Goal: Task Accomplishment & Management: Manage account settings

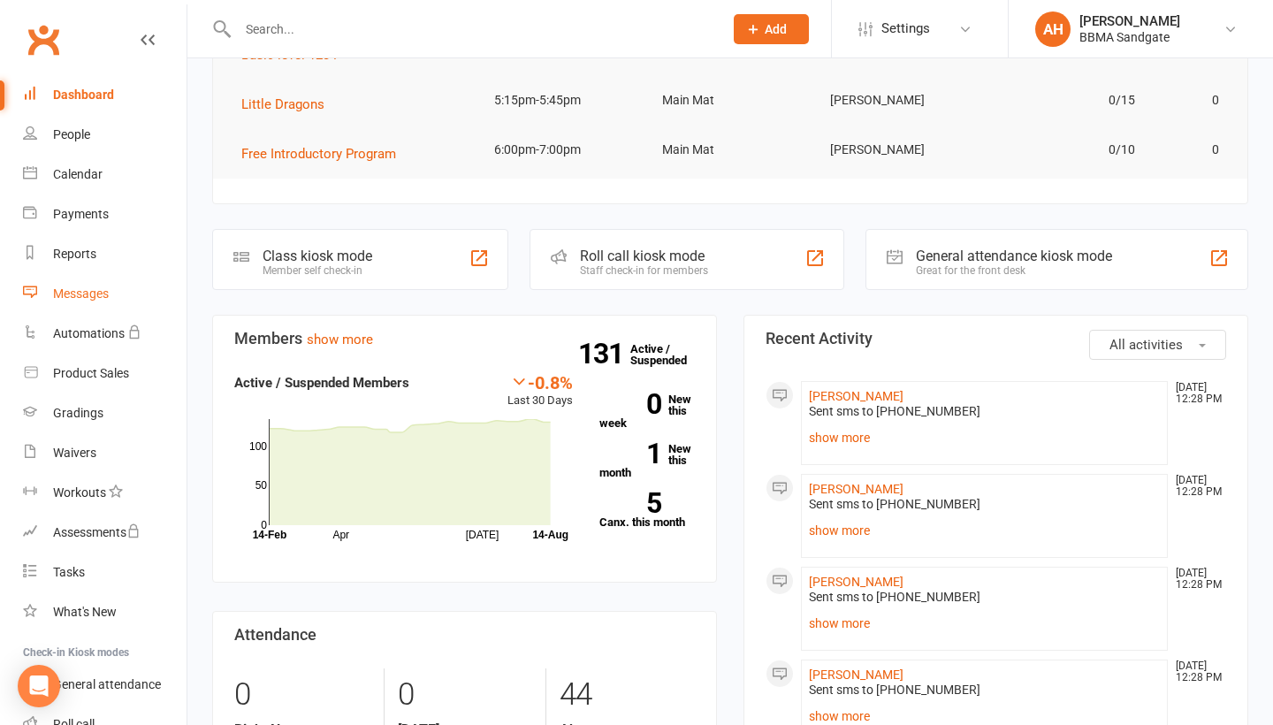
click at [107, 294] on div "Messages" at bounding box center [81, 293] width 56 height 14
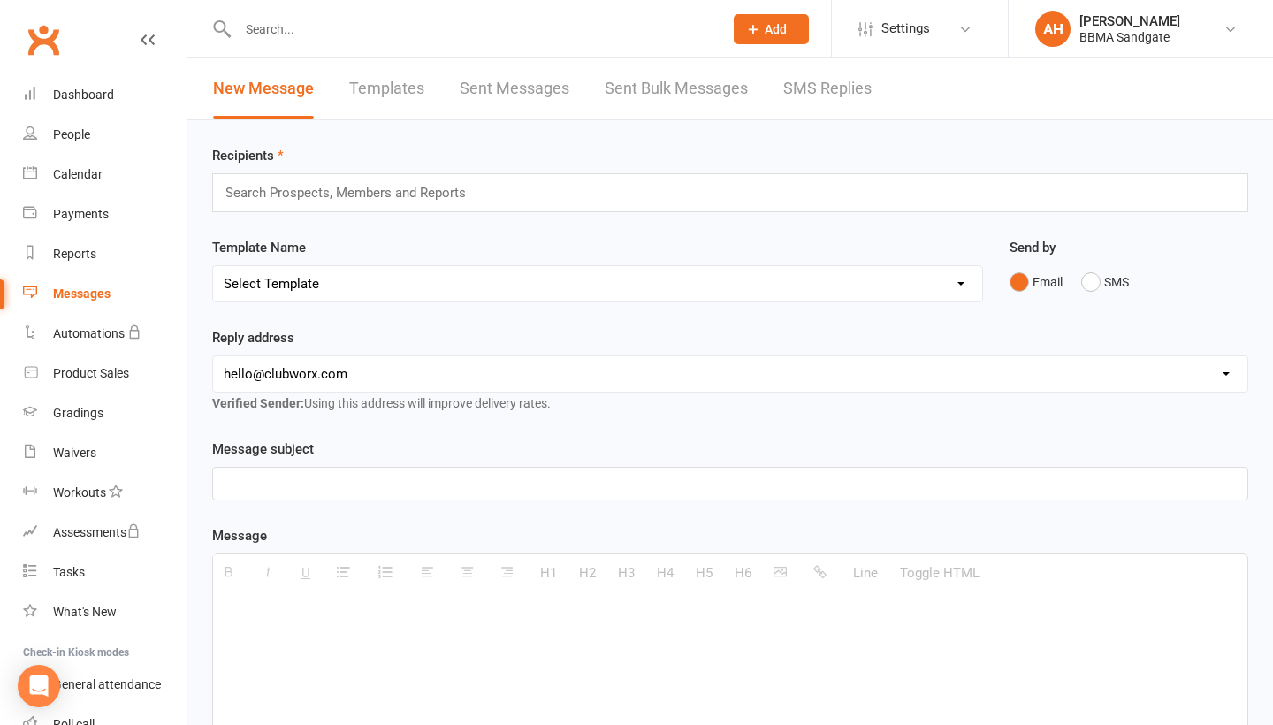
click at [816, 91] on link "SMS Replies" at bounding box center [827, 88] width 88 height 61
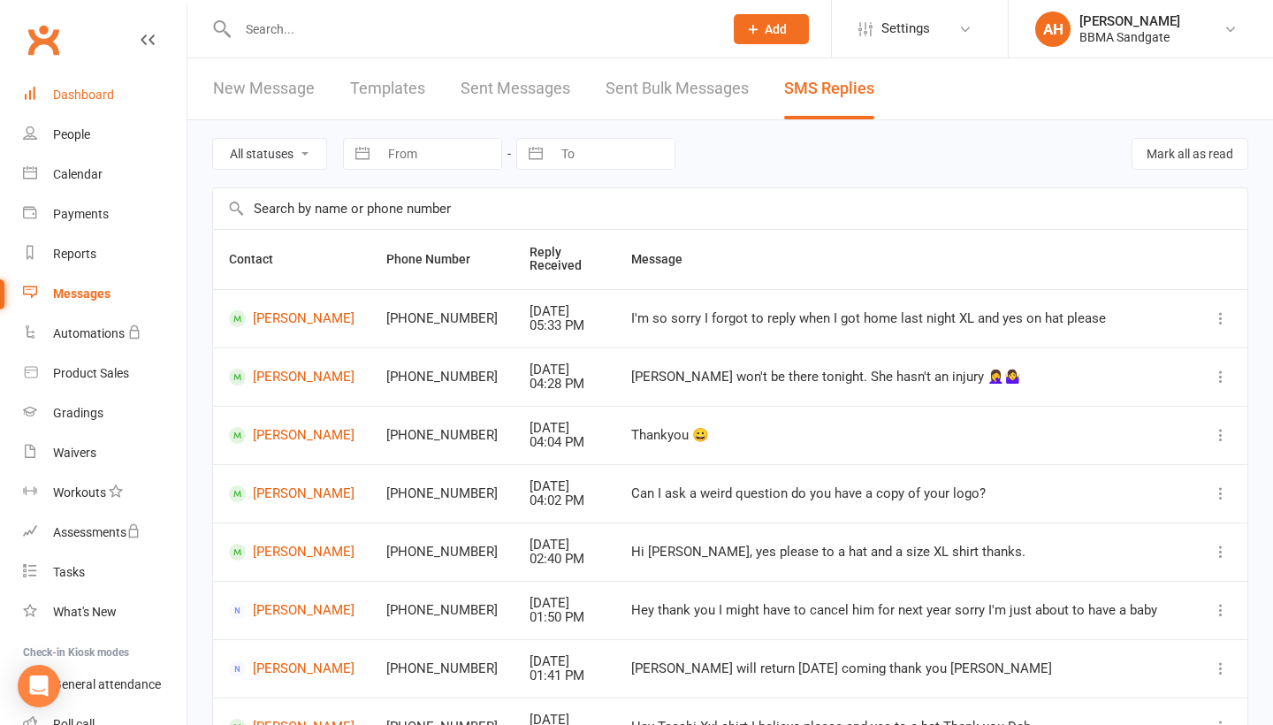
click at [154, 99] on link "Dashboard" at bounding box center [105, 95] width 164 height 40
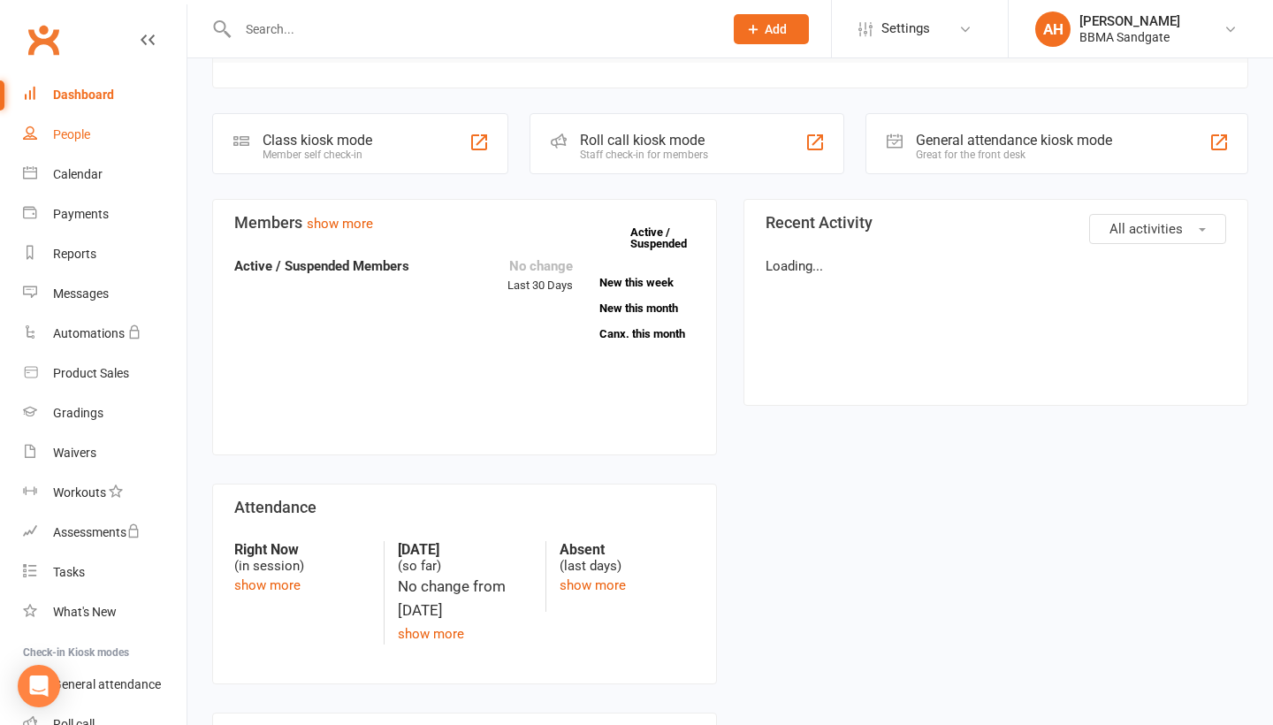
scroll to position [210, 0]
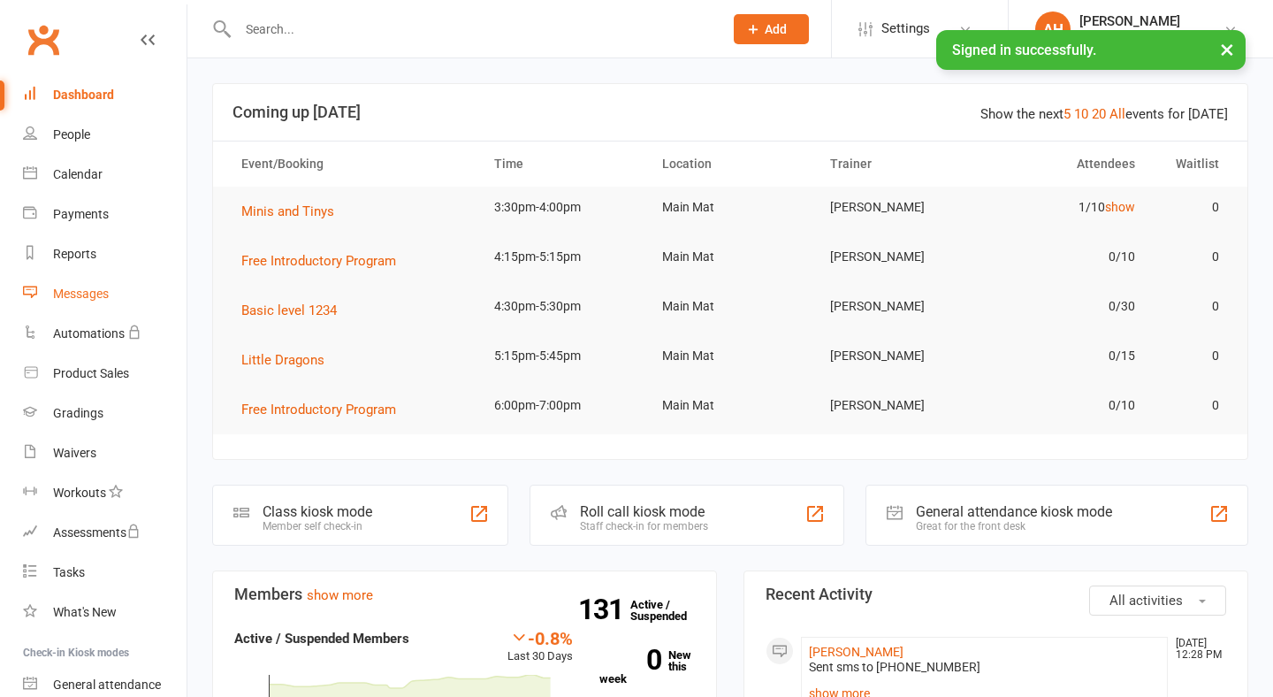
click at [106, 307] on link "Messages" at bounding box center [105, 294] width 164 height 40
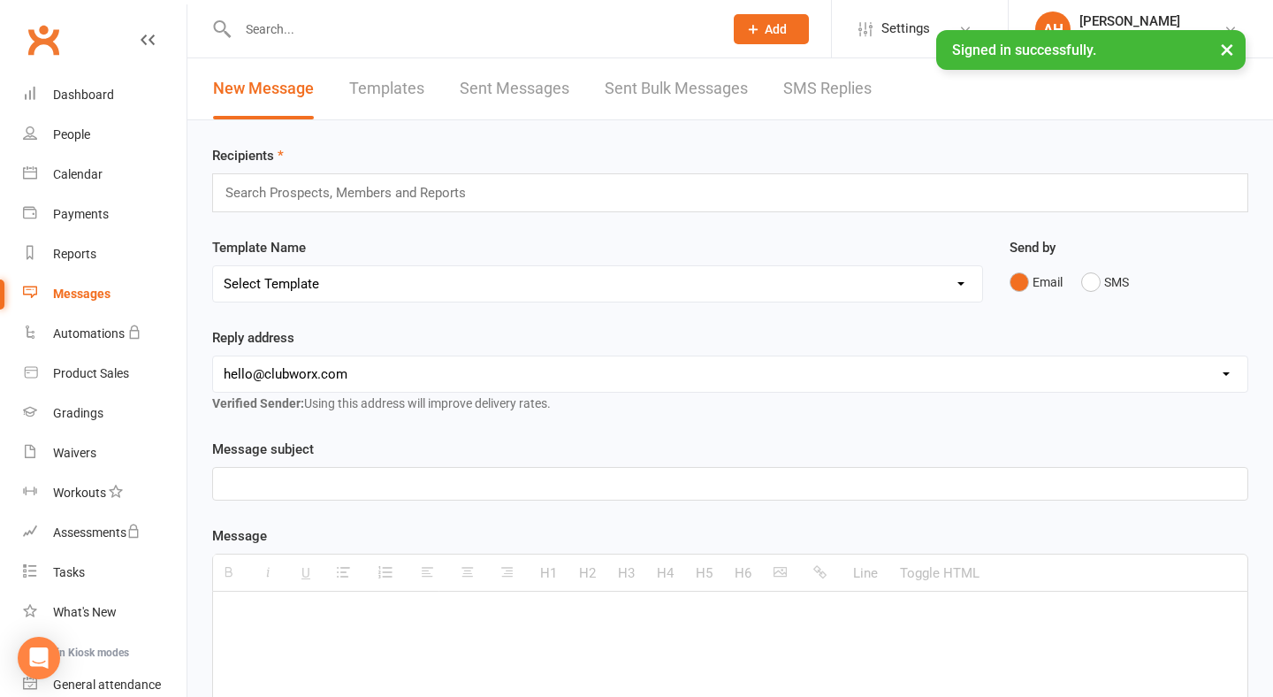
click at [832, 95] on link "SMS Replies" at bounding box center [827, 88] width 88 height 61
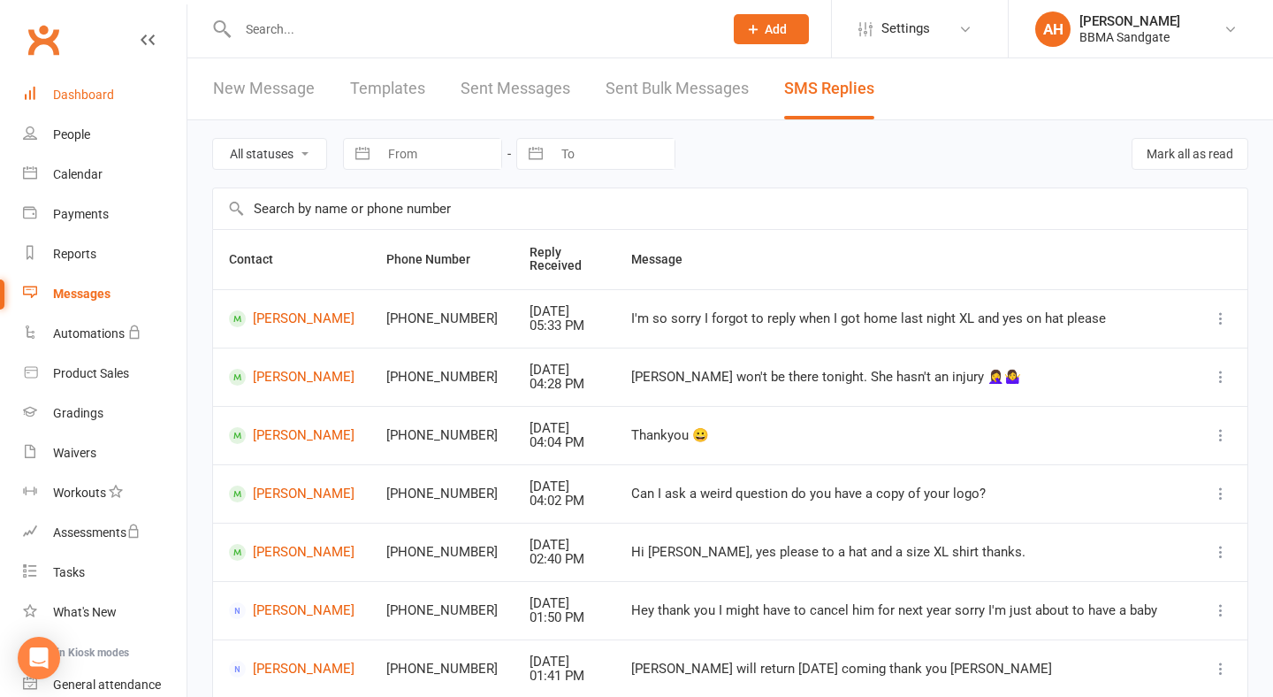
click at [157, 93] on link "Dashboard" at bounding box center [105, 95] width 164 height 40
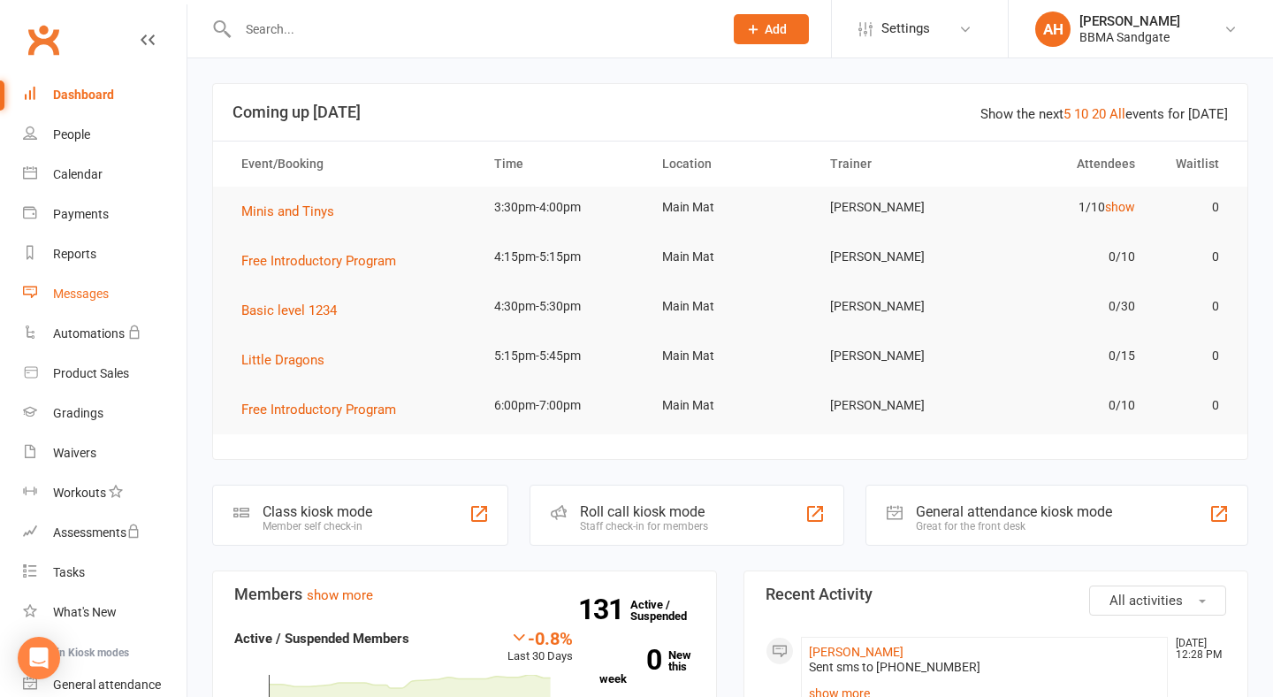
click at [148, 278] on link "Messages" at bounding box center [105, 294] width 164 height 40
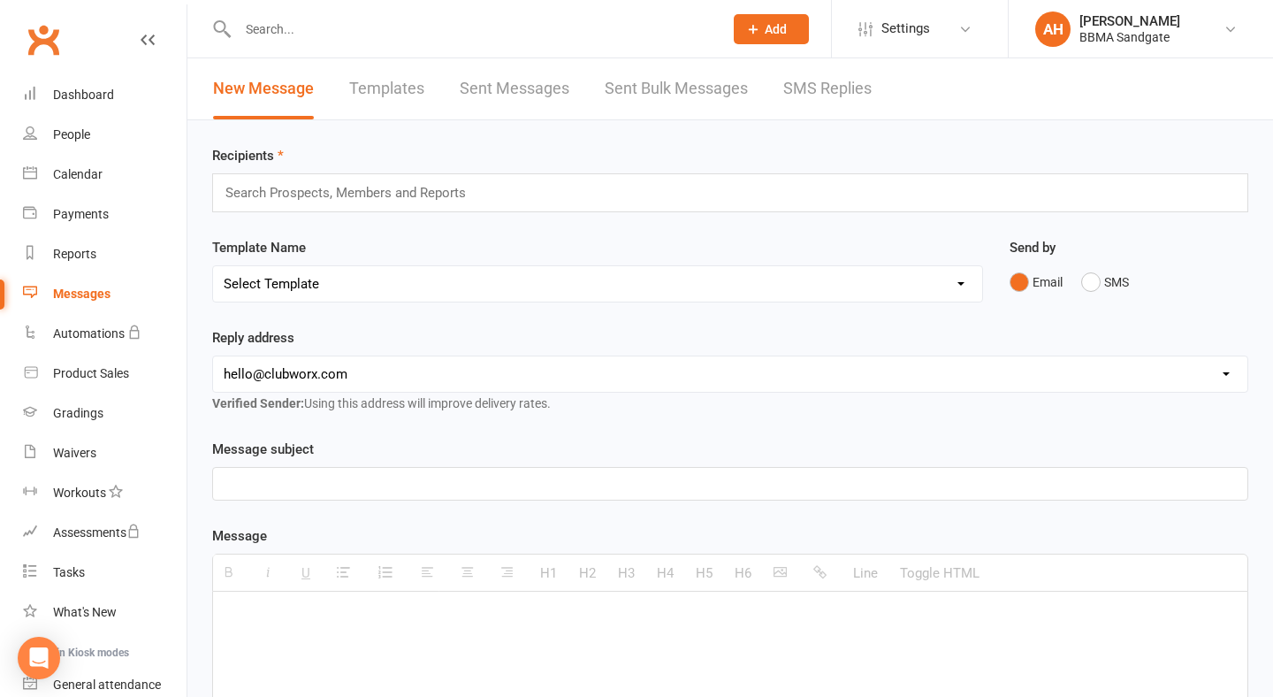
click at [803, 93] on link "SMS Replies" at bounding box center [827, 88] width 88 height 61
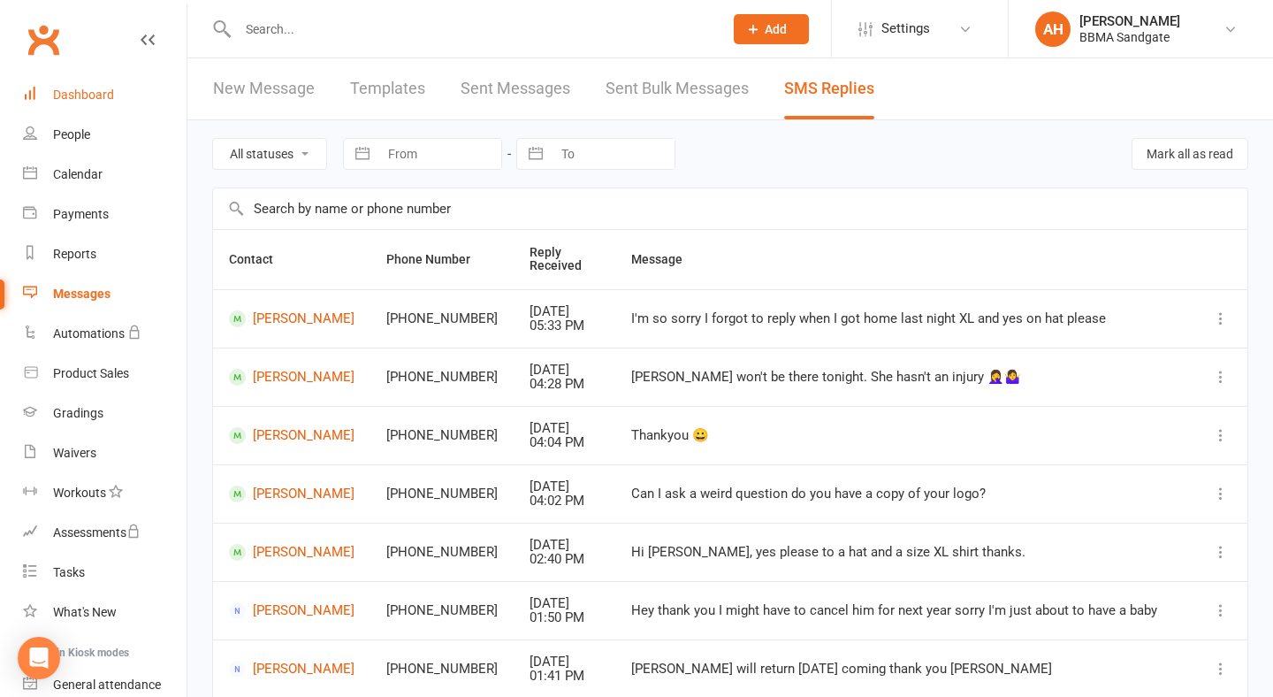
click at [72, 101] on div "Dashboard" at bounding box center [83, 95] width 61 height 14
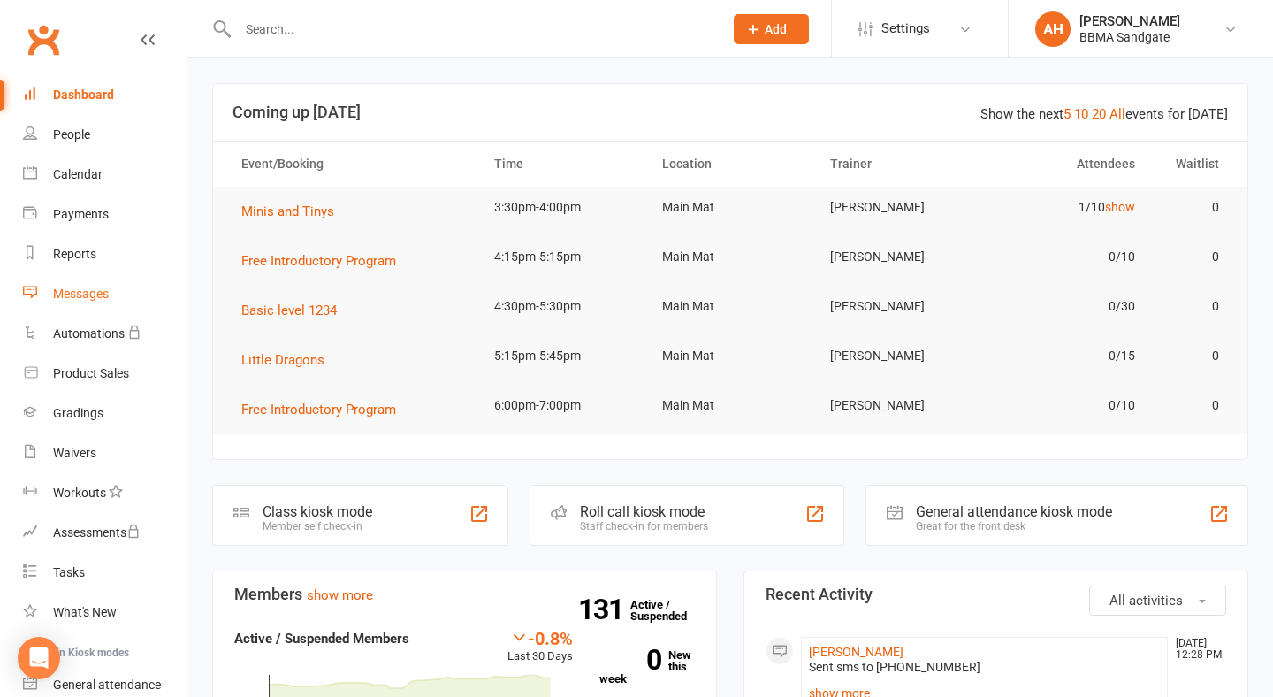
click at [106, 288] on div "Messages" at bounding box center [81, 293] width 56 height 14
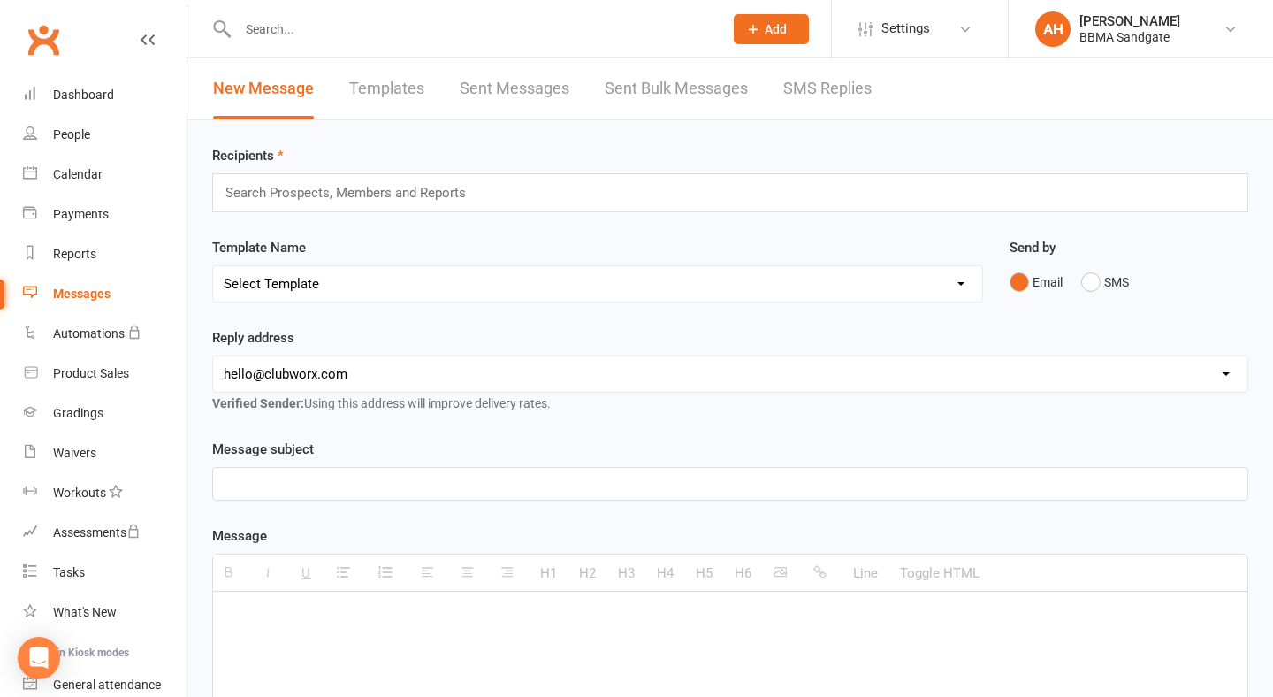
click at [825, 94] on link "SMS Replies" at bounding box center [827, 88] width 88 height 61
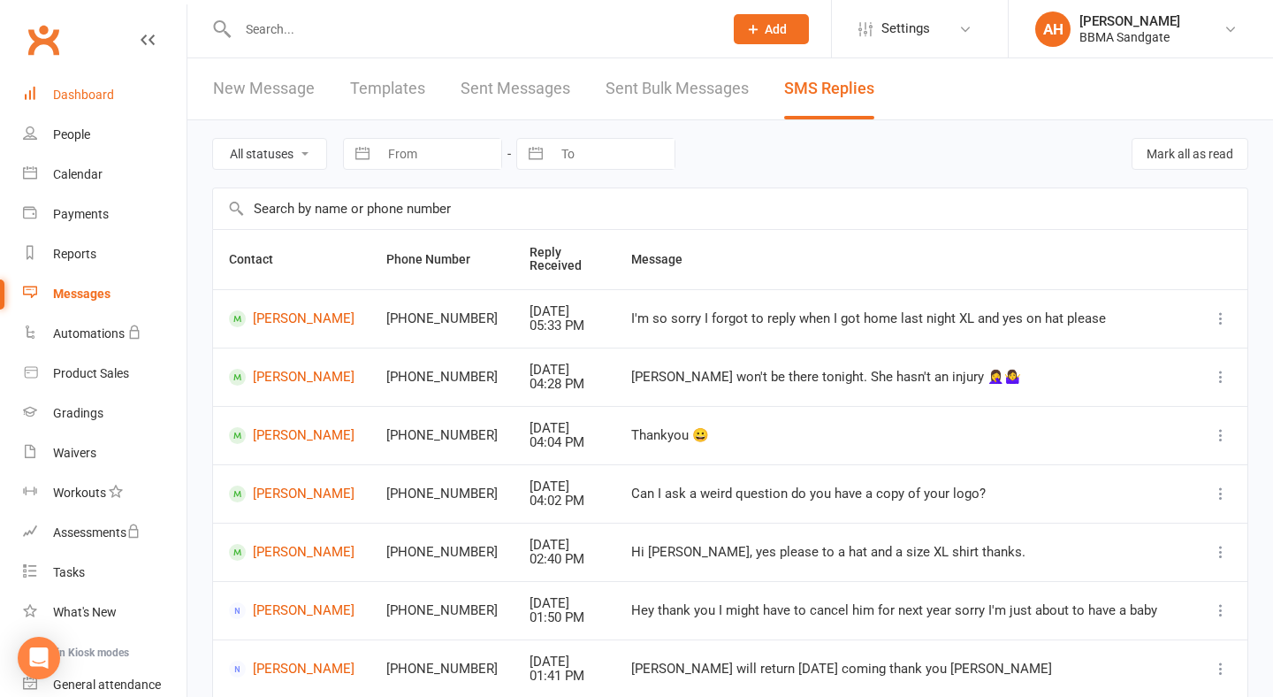
click at [127, 93] on link "Dashboard" at bounding box center [105, 95] width 164 height 40
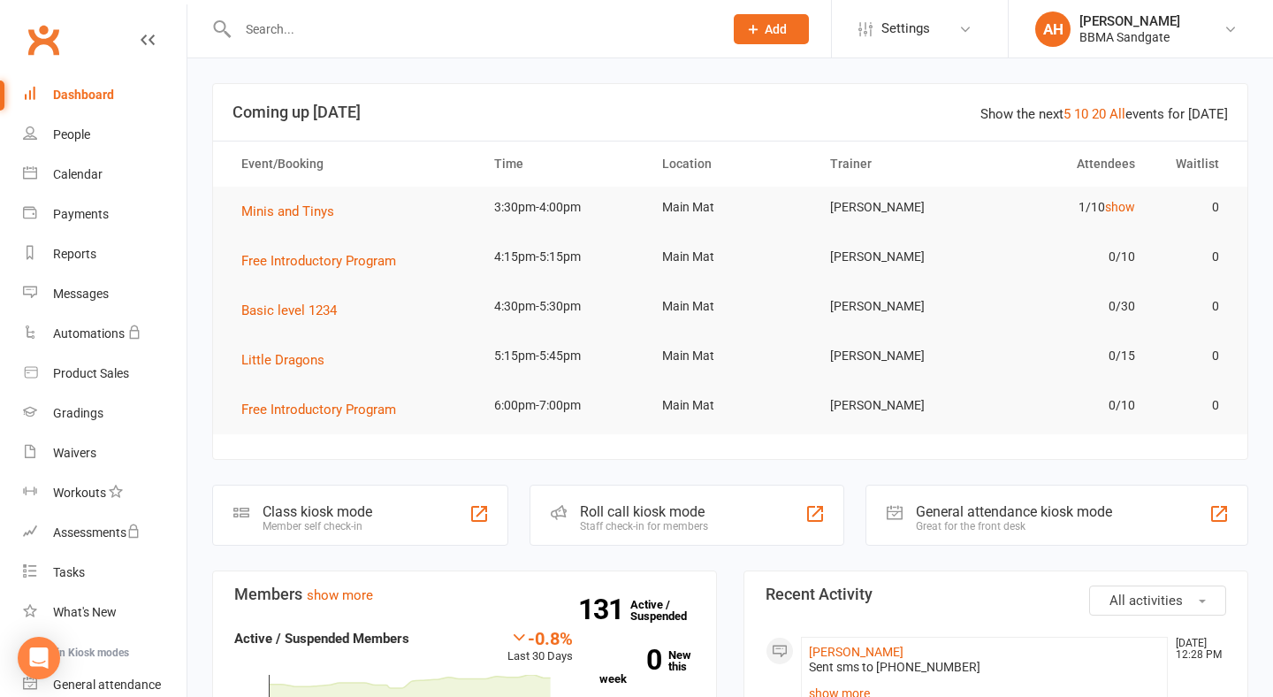
click at [387, 26] on input "text" at bounding box center [471, 29] width 478 height 25
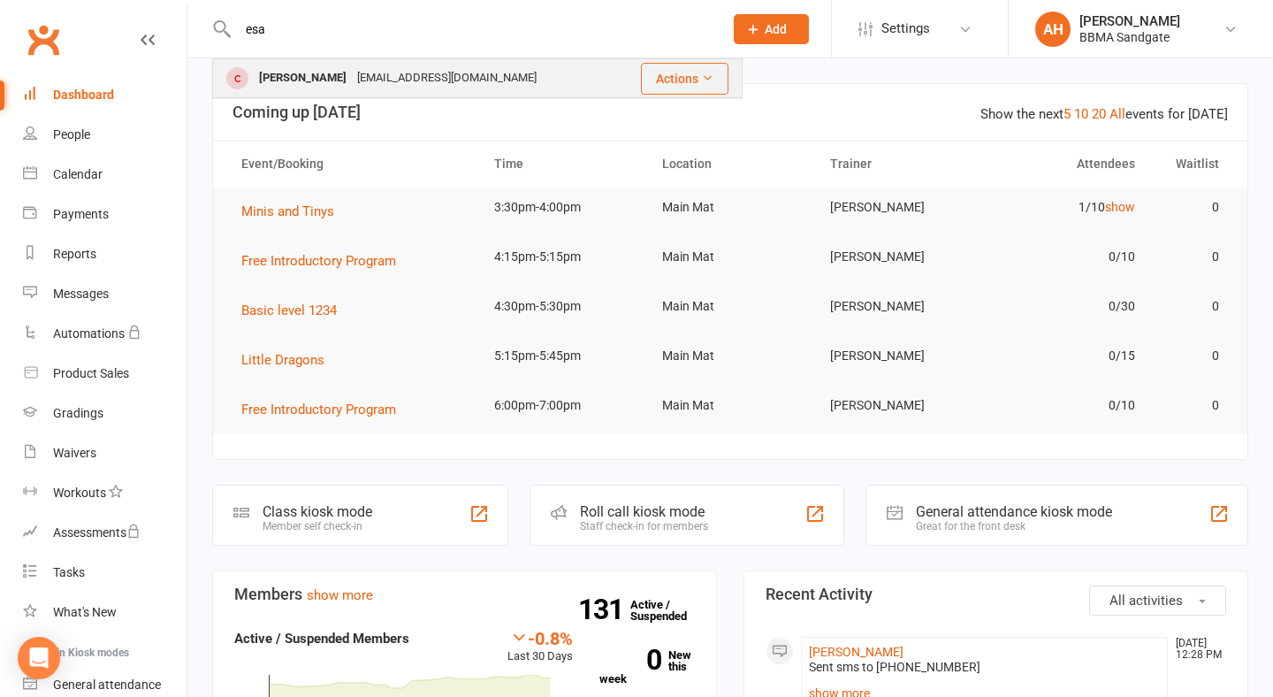
type input "esa"
click at [377, 74] on div "[EMAIL_ADDRESS][DOMAIN_NAME]" at bounding box center [447, 78] width 190 height 26
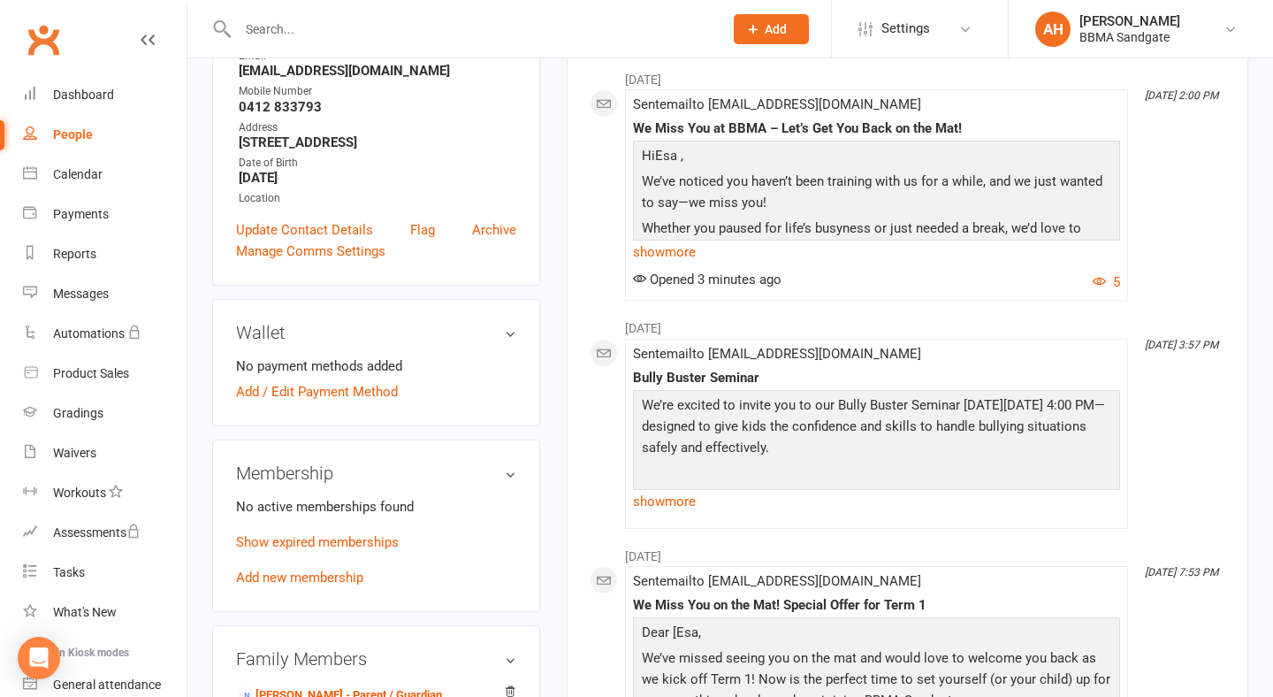
scroll to position [362, 0]
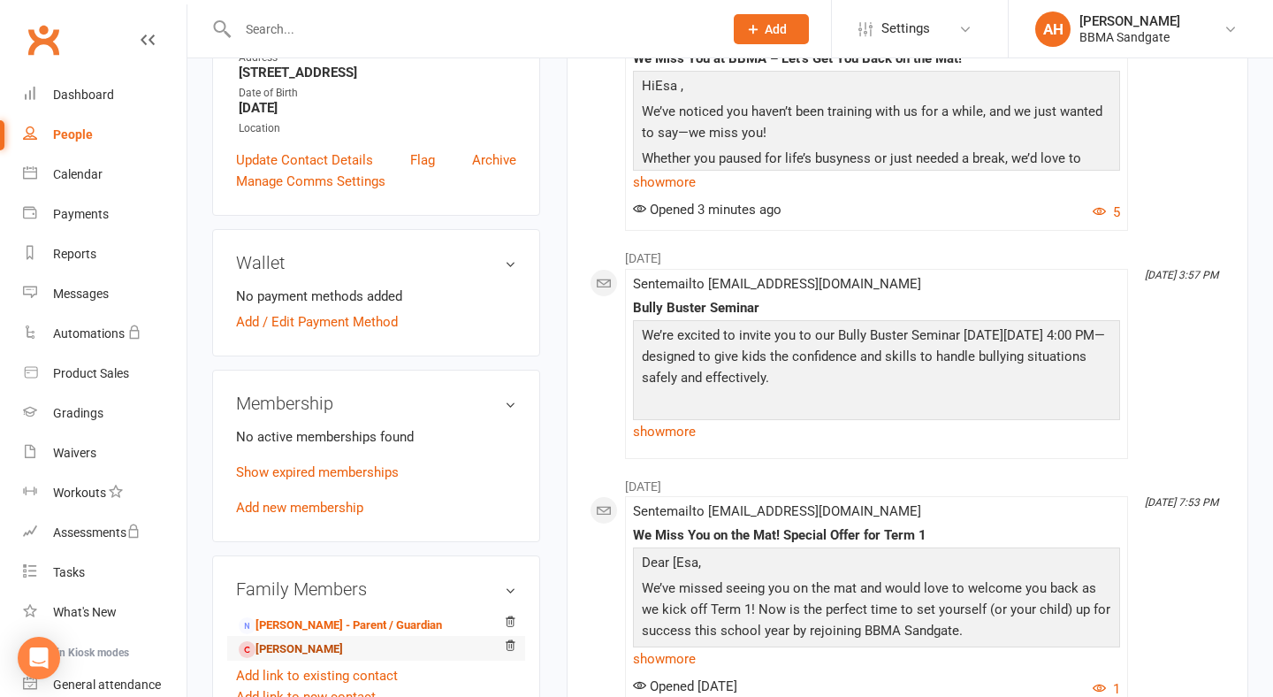
click at [307, 648] on link "[PERSON_NAME]" at bounding box center [291, 649] width 104 height 19
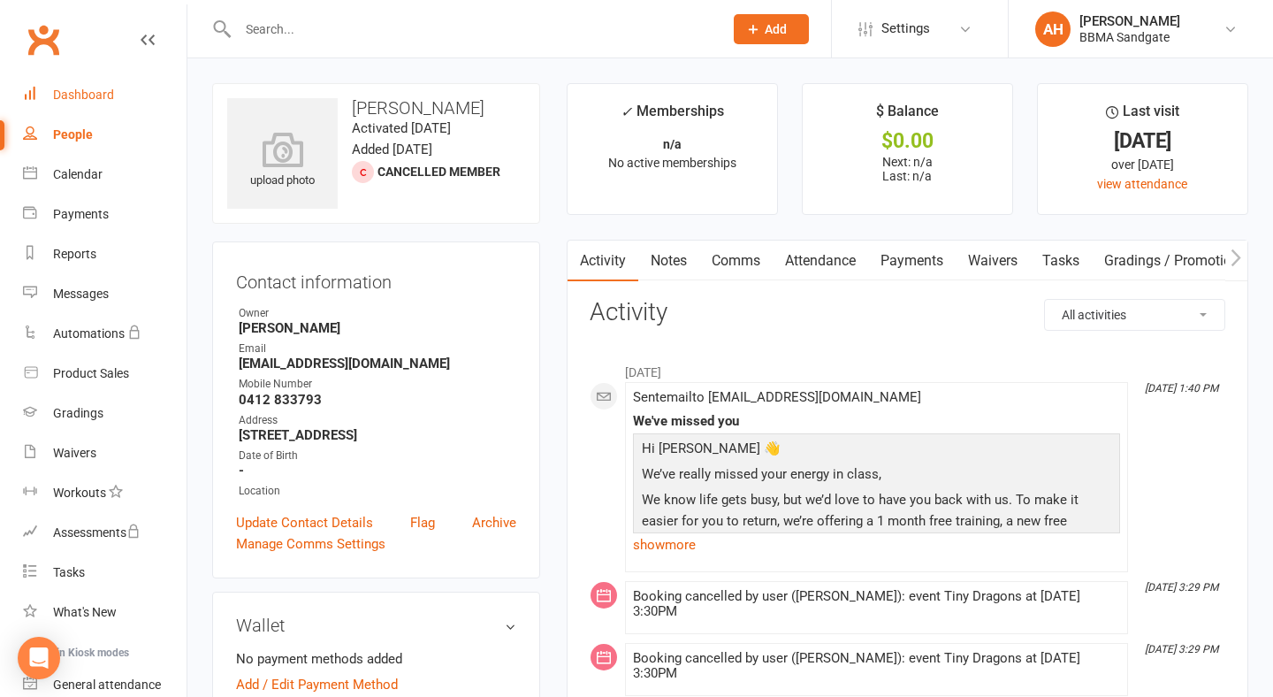
click at [88, 88] on div "Dashboard" at bounding box center [83, 95] width 61 height 14
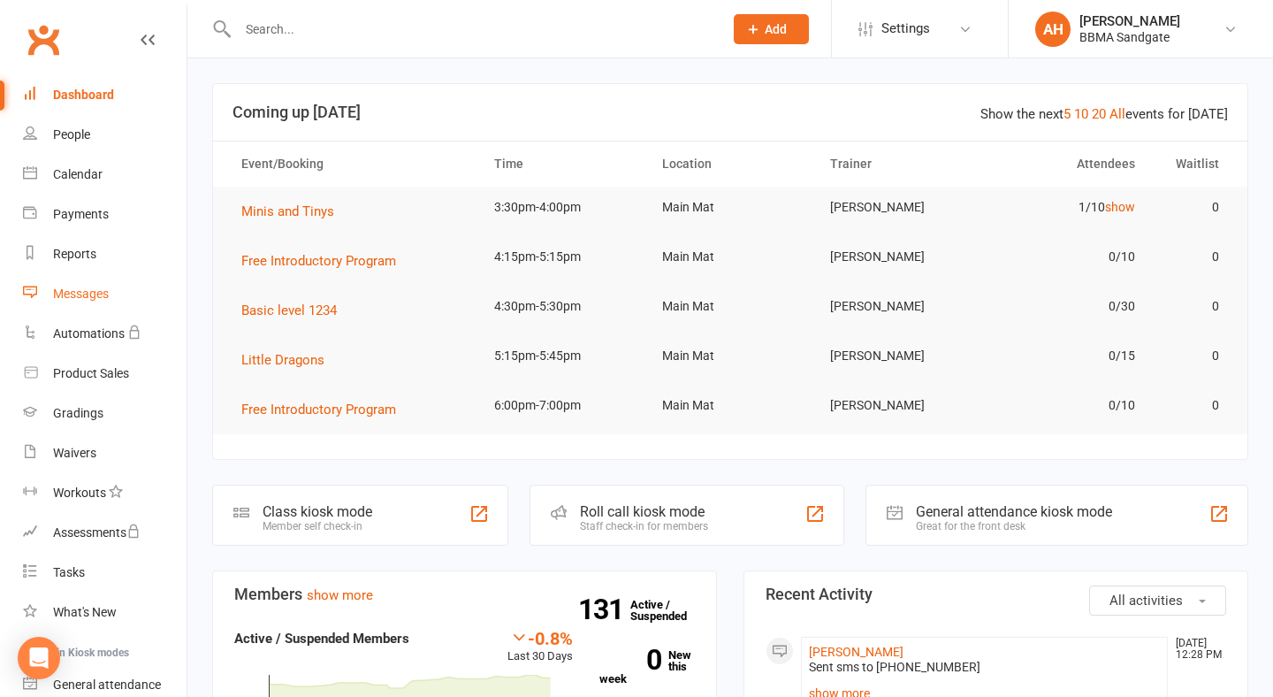
click at [146, 295] on link "Messages" at bounding box center [105, 294] width 164 height 40
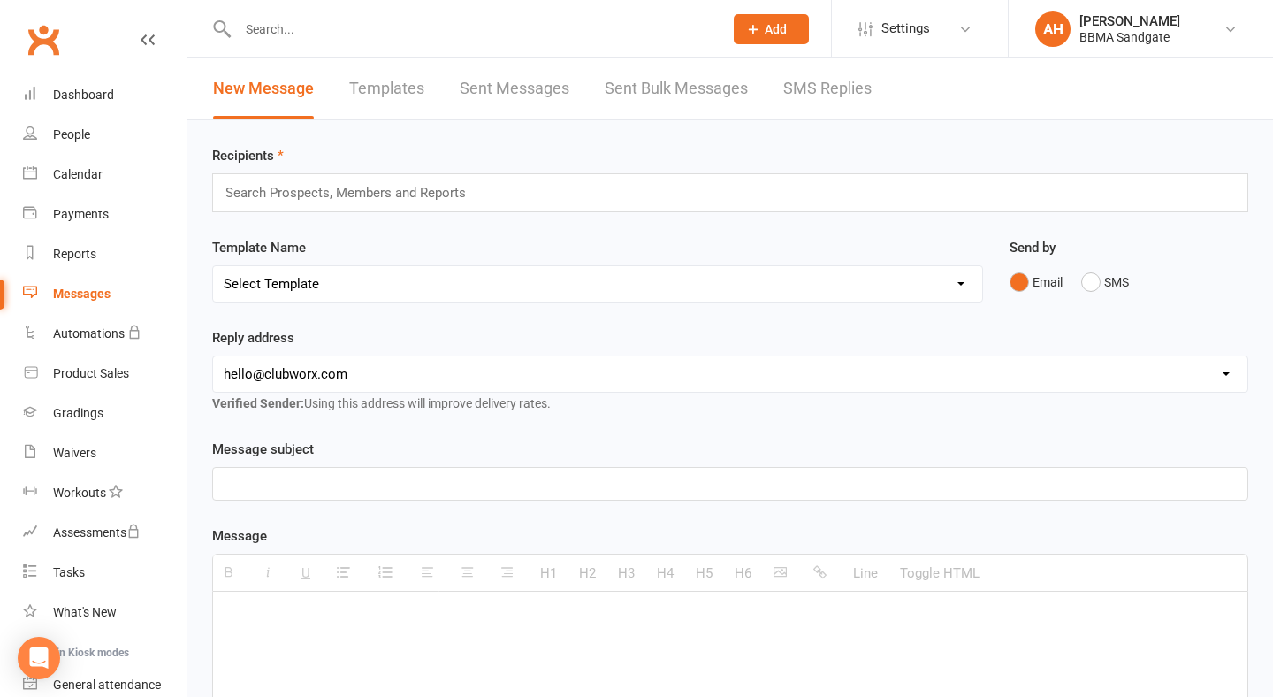
click at [813, 93] on link "SMS Replies" at bounding box center [827, 88] width 88 height 61
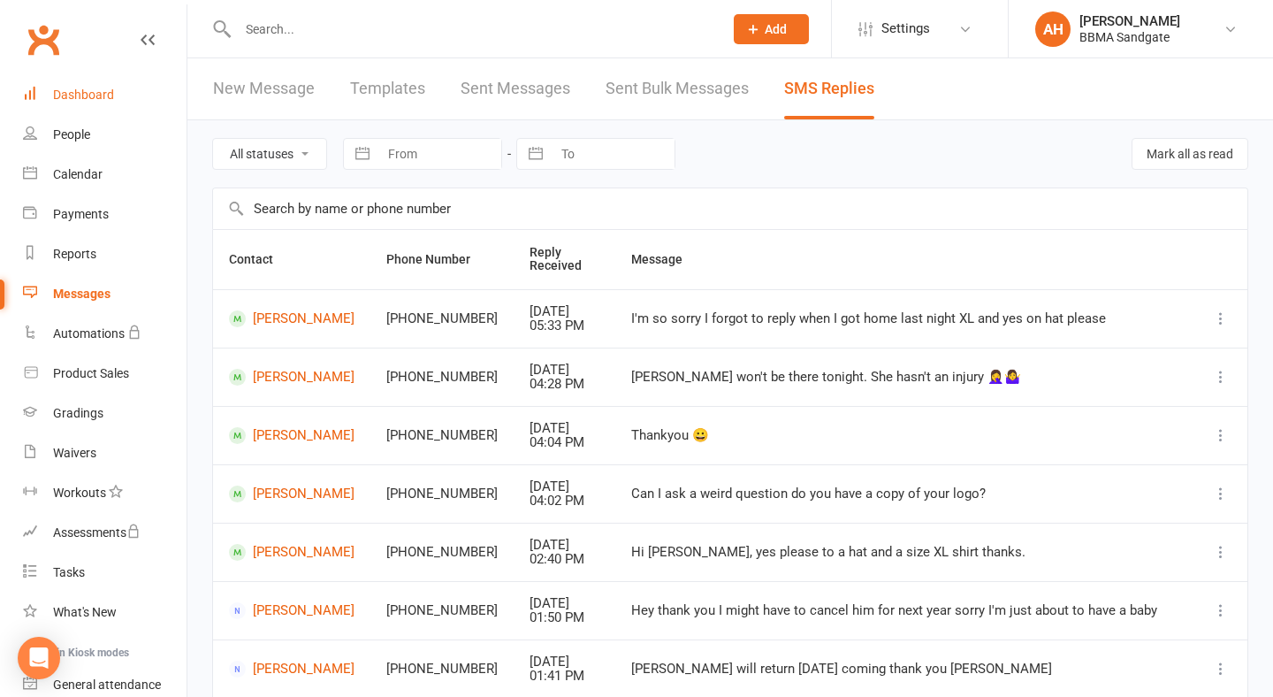
click at [147, 96] on link "Dashboard" at bounding box center [105, 95] width 164 height 40
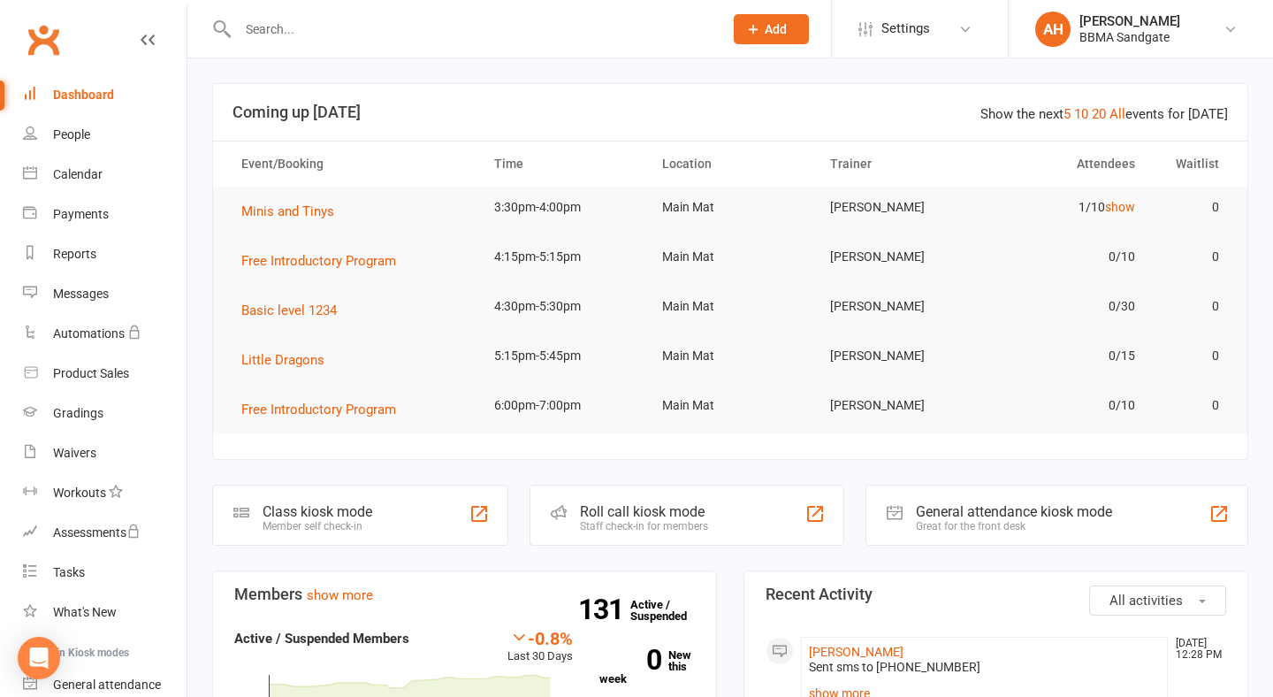
click at [272, 31] on input "text" at bounding box center [471, 29] width 478 height 25
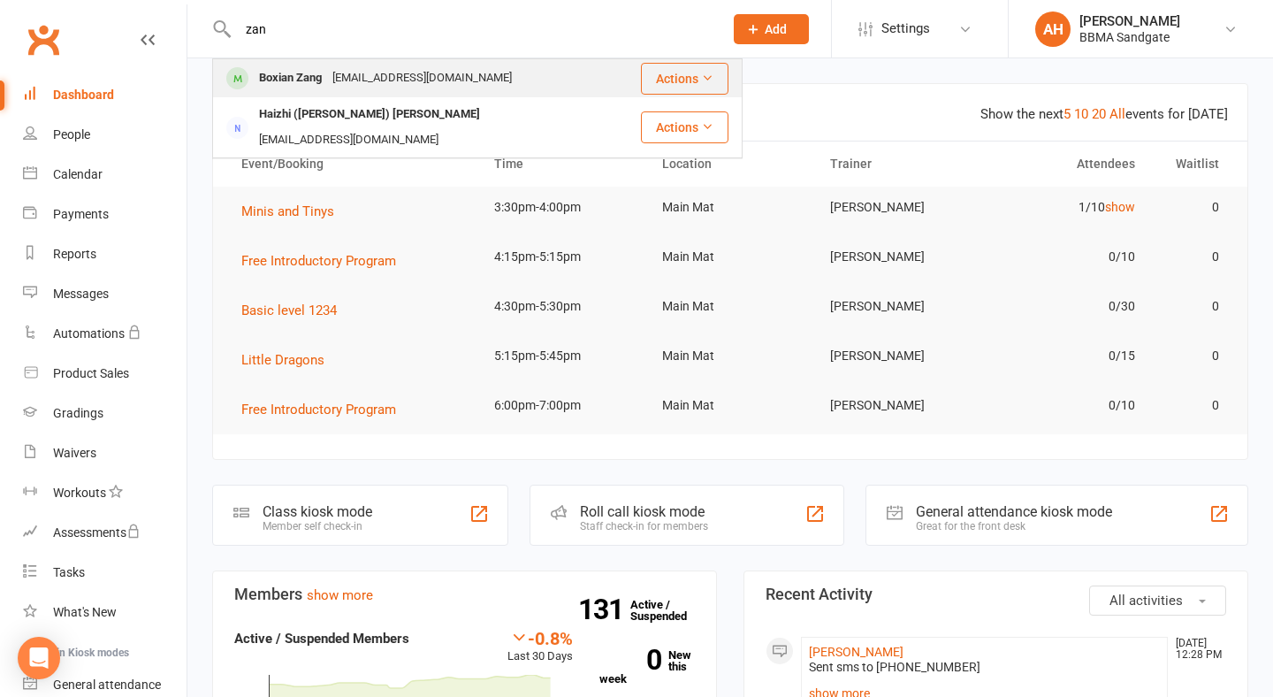
type input "zan"
click at [278, 71] on div "Boxian Zang" at bounding box center [290, 78] width 73 height 26
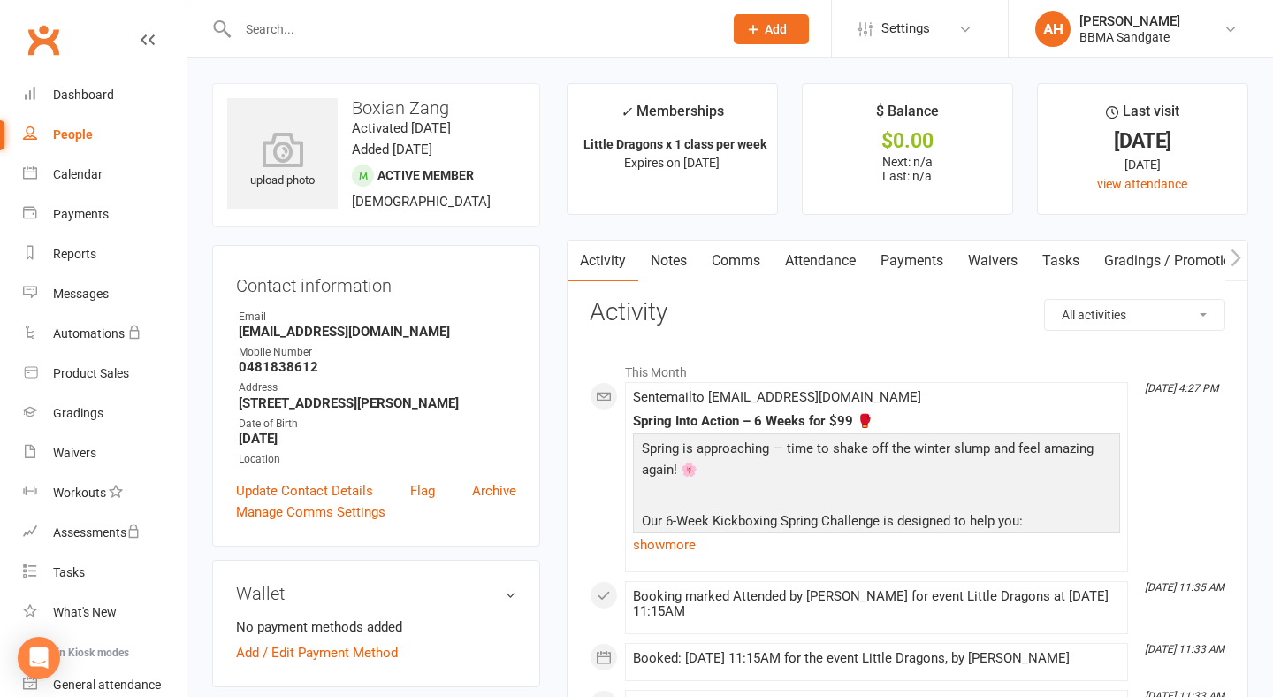
click at [414, 31] on input "text" at bounding box center [471, 29] width 478 height 25
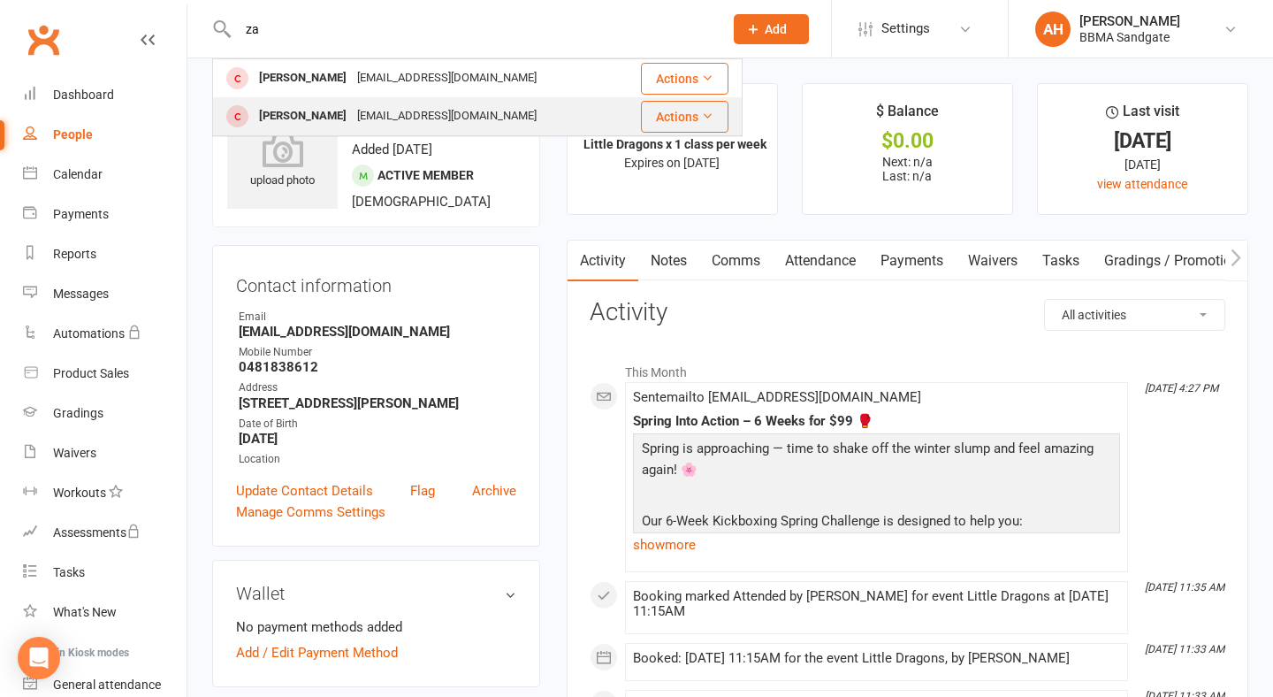
type input "za"
click at [427, 110] on div "[EMAIL_ADDRESS][DOMAIN_NAME]" at bounding box center [447, 116] width 190 height 26
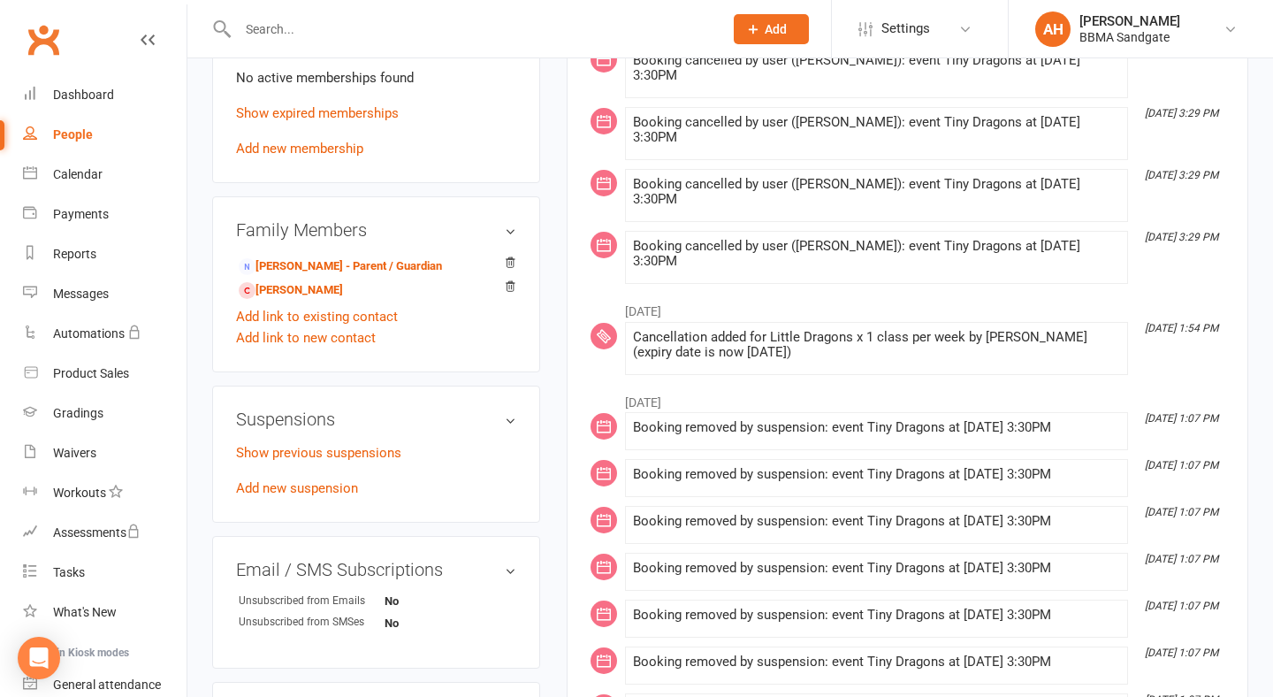
scroll to position [719, 0]
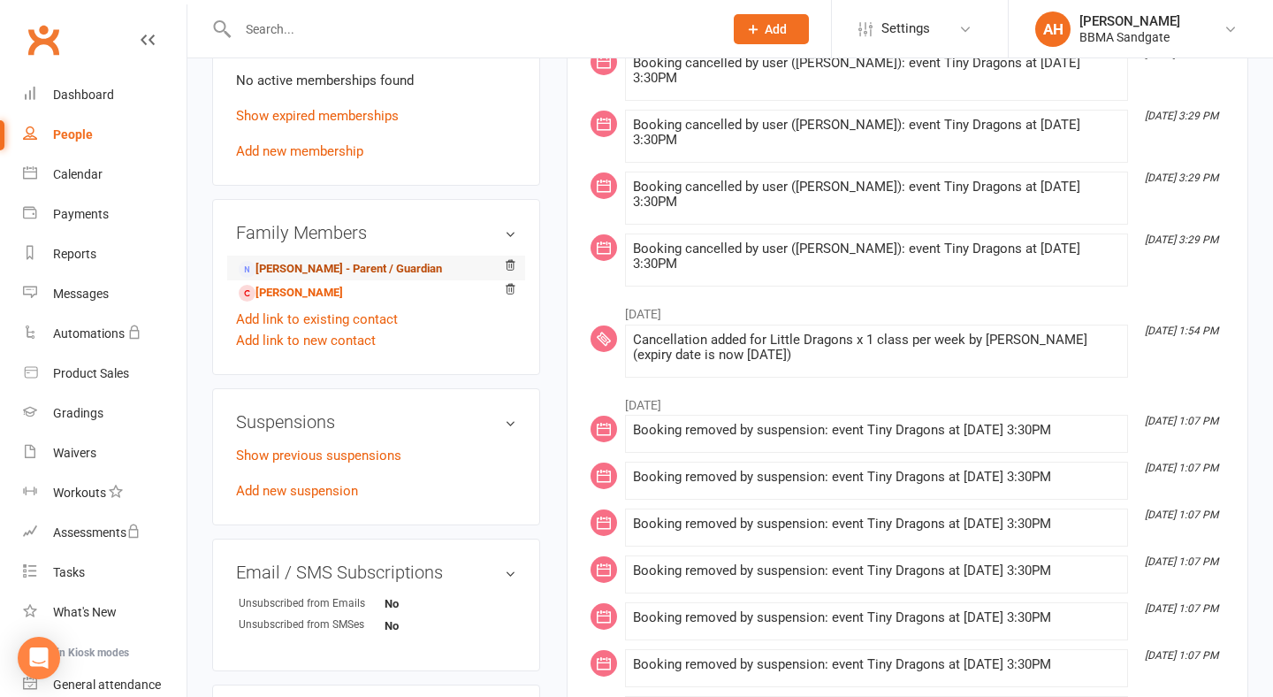
click at [328, 272] on link "[PERSON_NAME] - Parent / Guardian" at bounding box center [340, 269] width 203 height 19
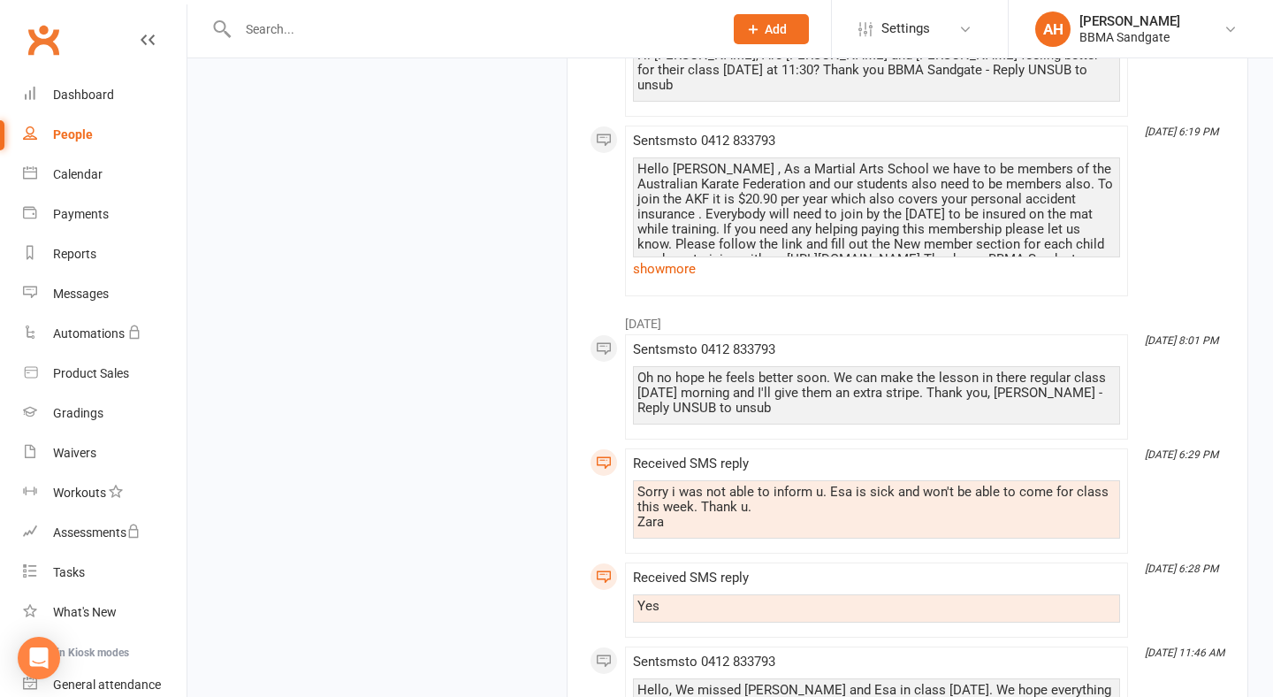
scroll to position [4198, 0]
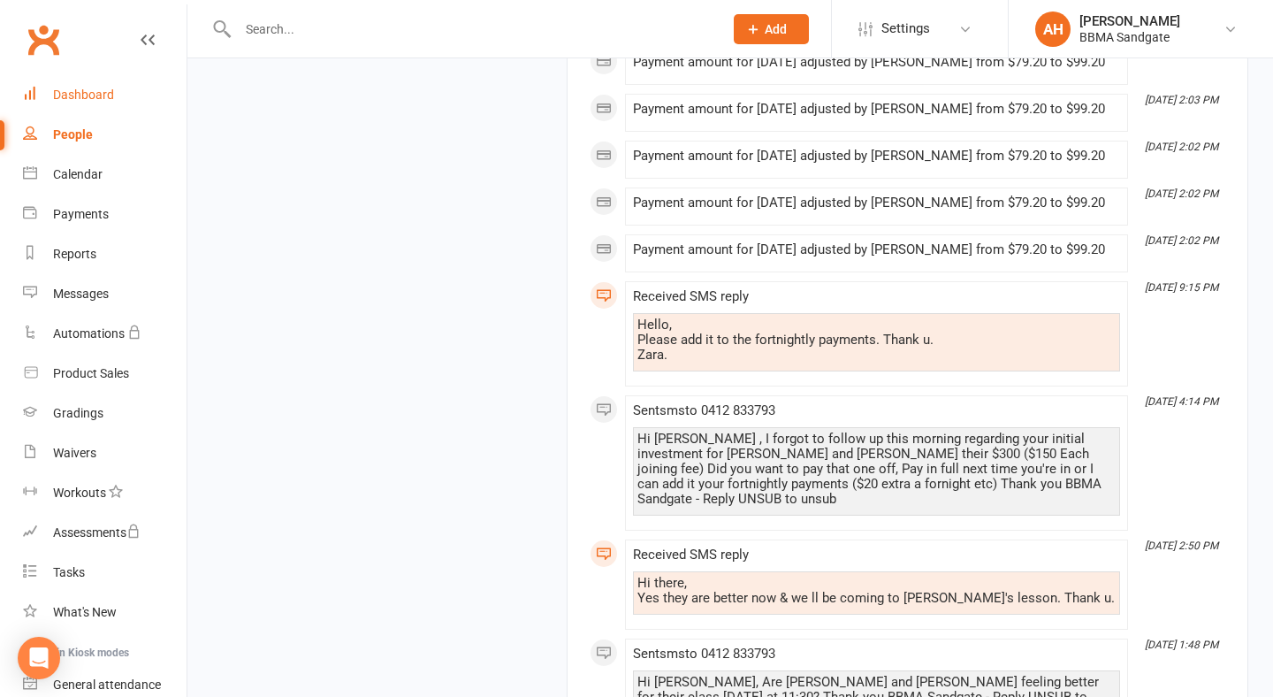
click at [97, 102] on link "Dashboard" at bounding box center [105, 95] width 164 height 40
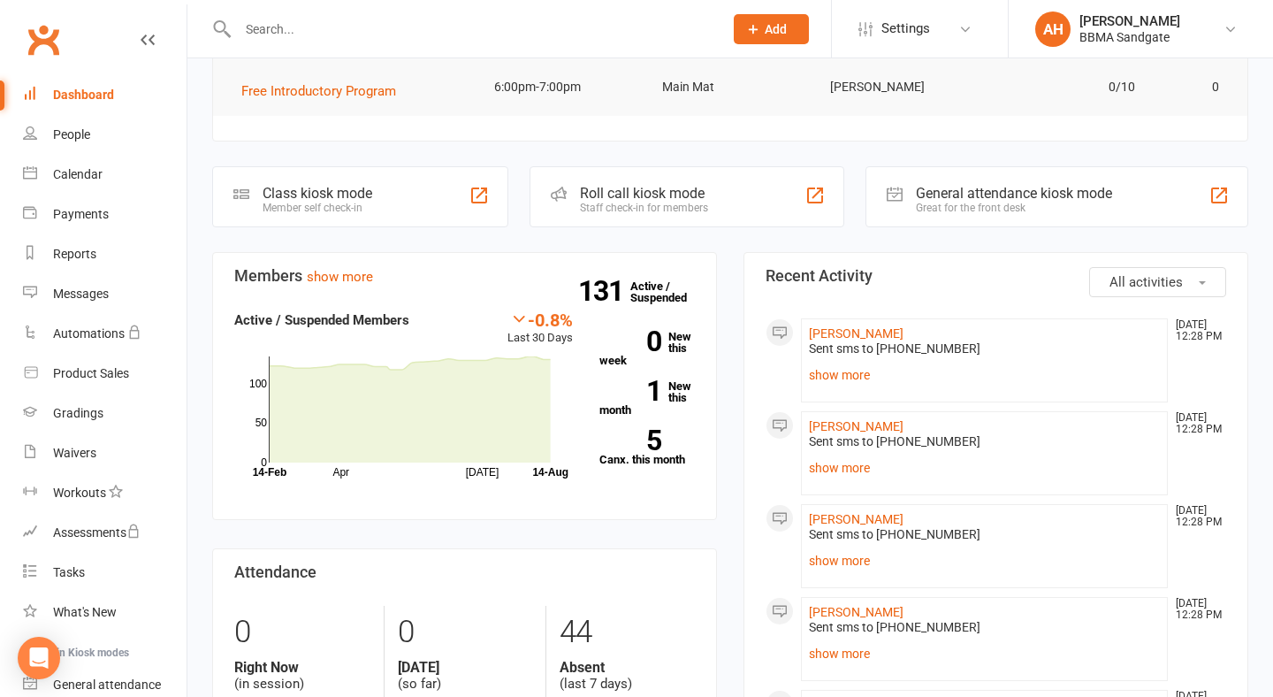
scroll to position [315, 0]
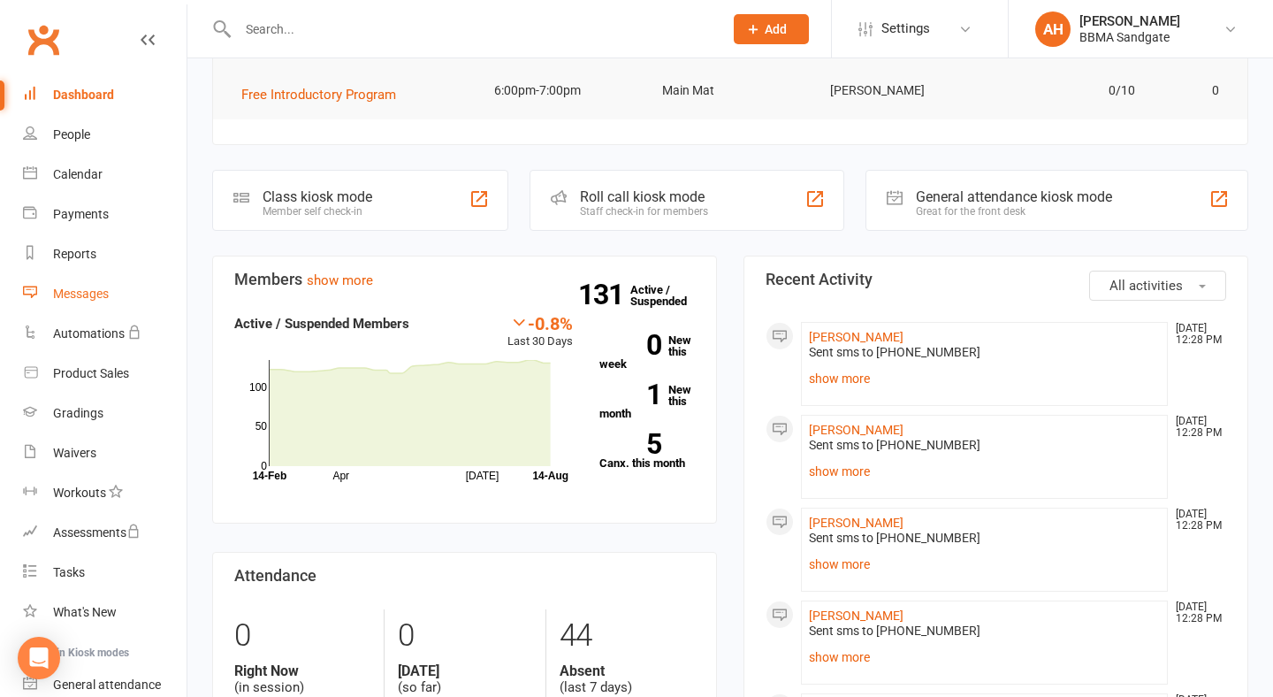
click at [126, 297] on link "Messages" at bounding box center [105, 294] width 164 height 40
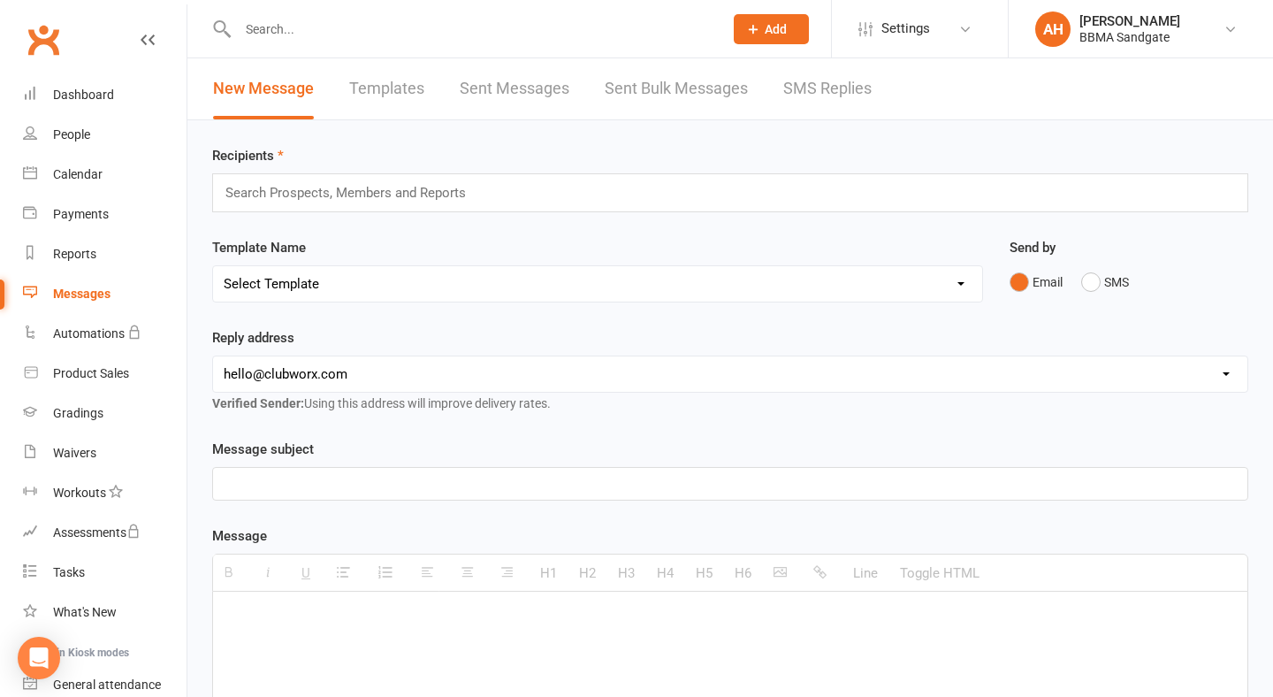
click at [834, 92] on link "SMS Replies" at bounding box center [827, 88] width 88 height 61
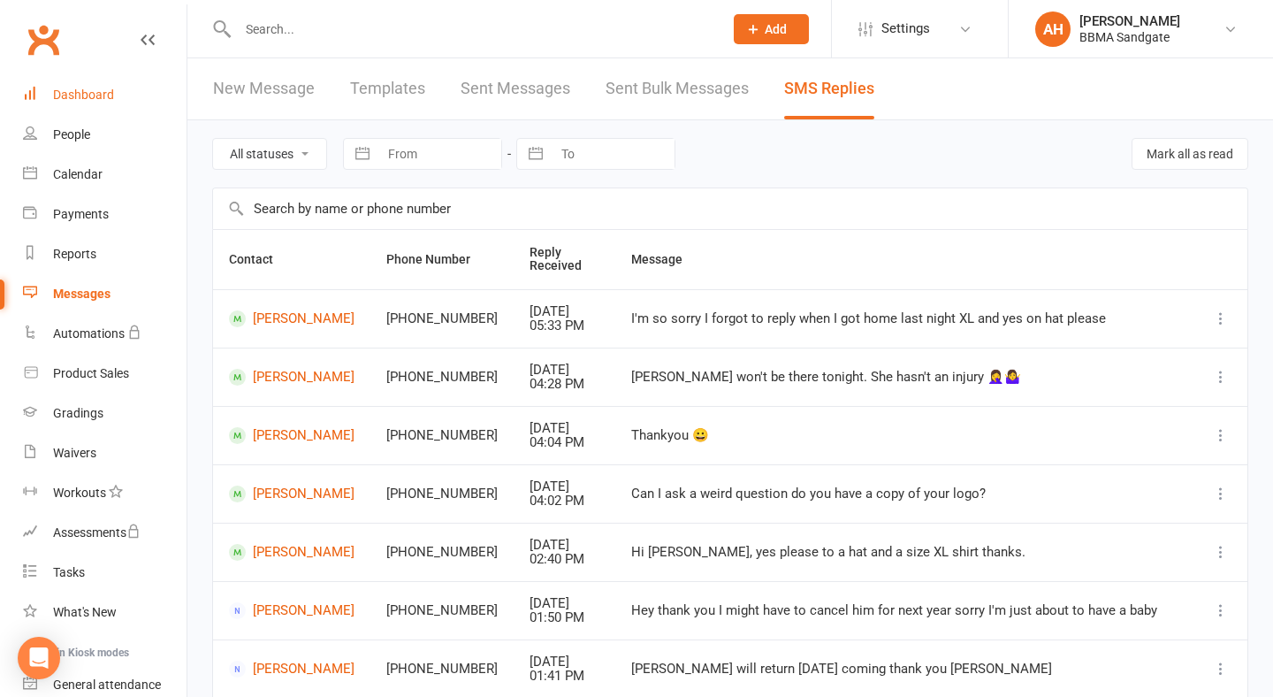
click at [95, 91] on div "Dashboard" at bounding box center [83, 95] width 61 height 14
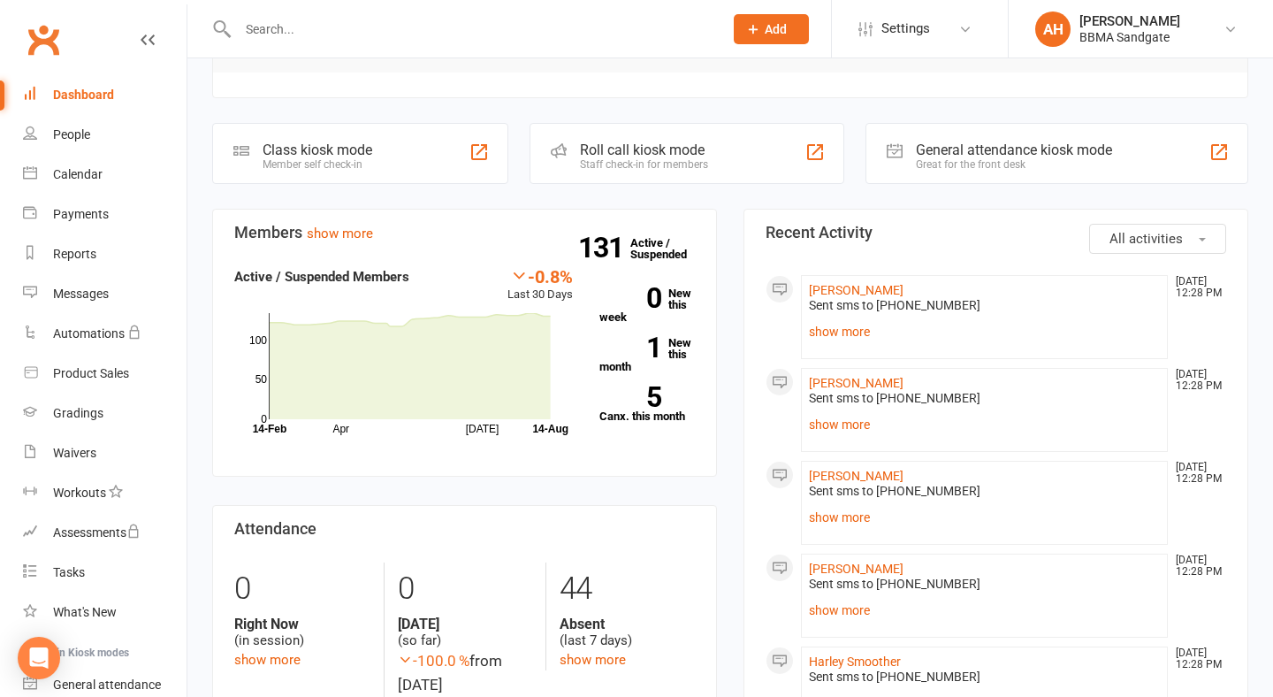
scroll to position [359, 0]
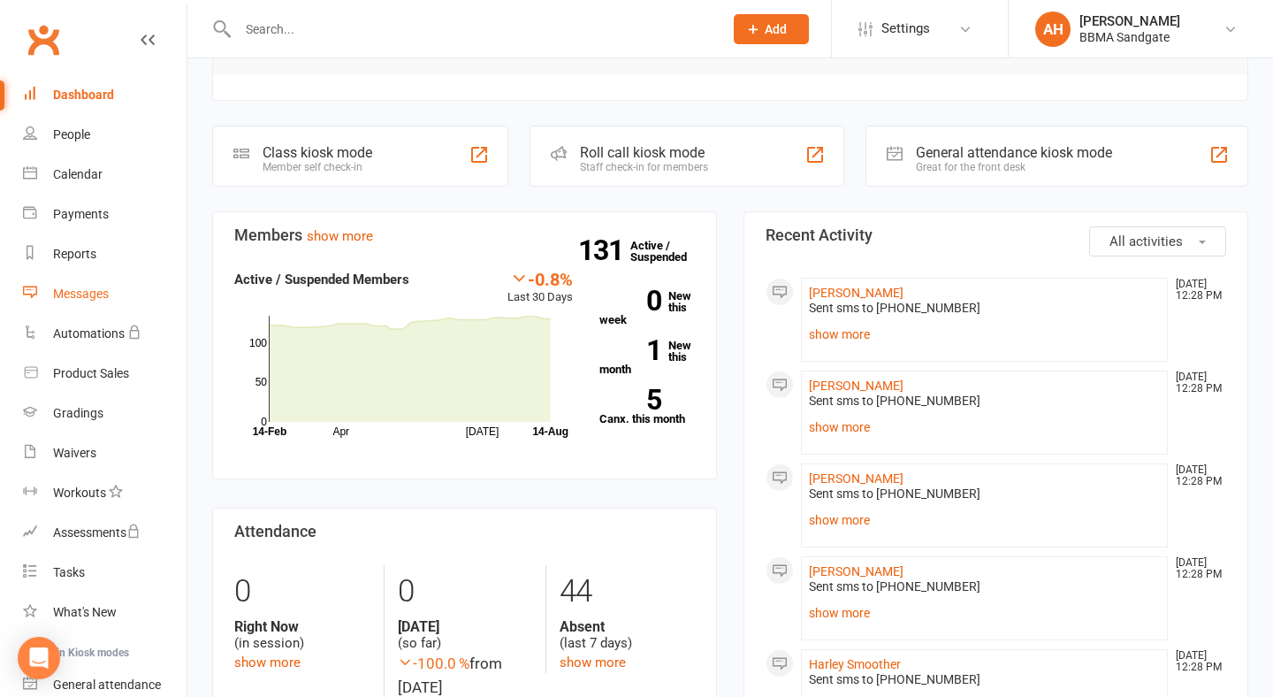
click at [106, 308] on link "Messages" at bounding box center [105, 294] width 164 height 40
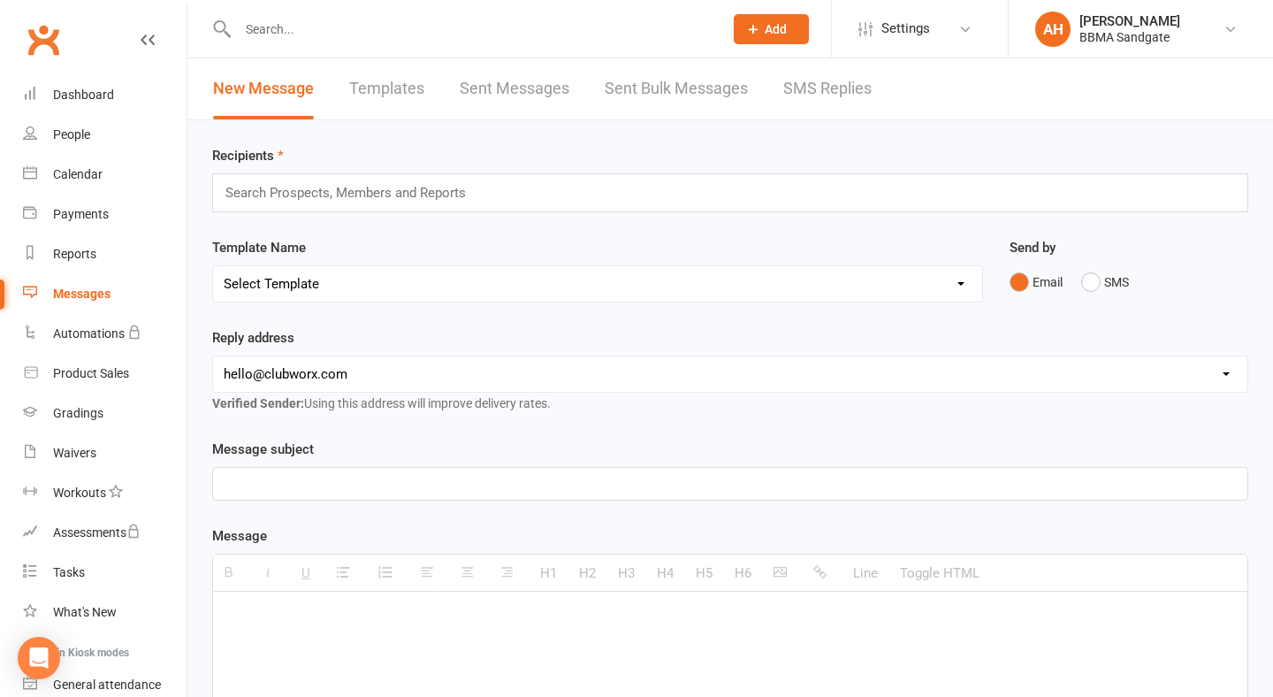
click at [837, 88] on link "SMS Replies" at bounding box center [827, 88] width 88 height 61
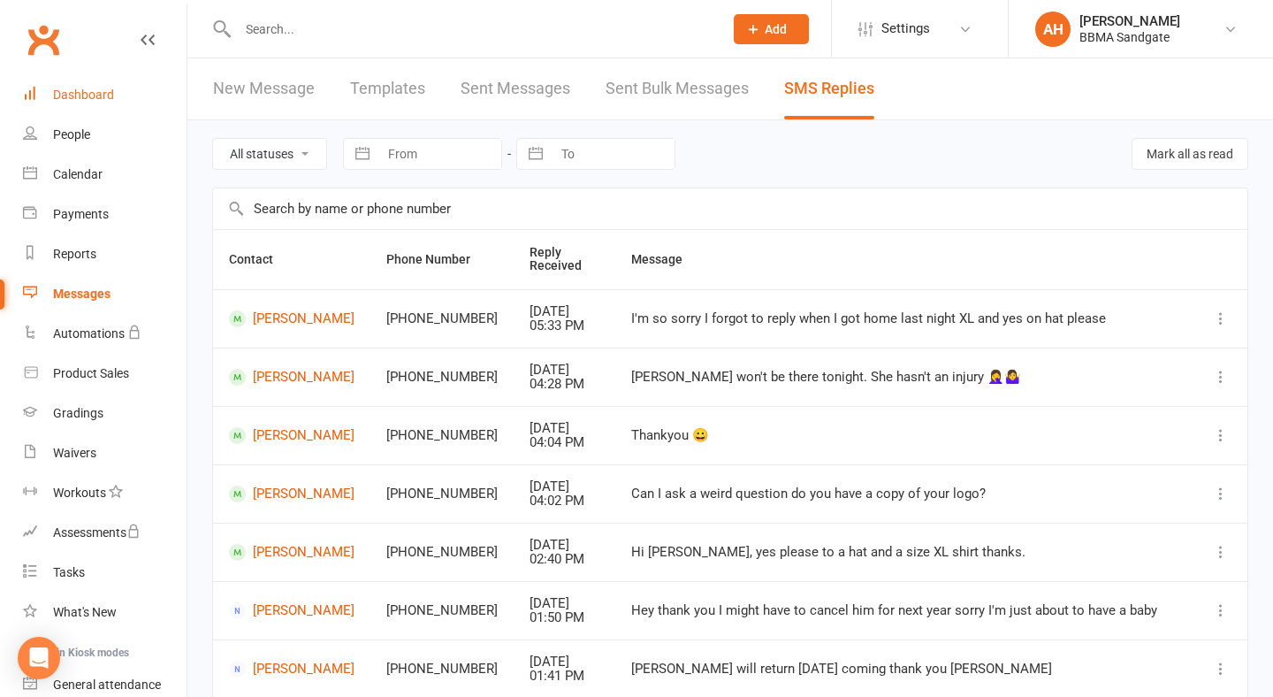
click at [134, 89] on link "Dashboard" at bounding box center [105, 95] width 164 height 40
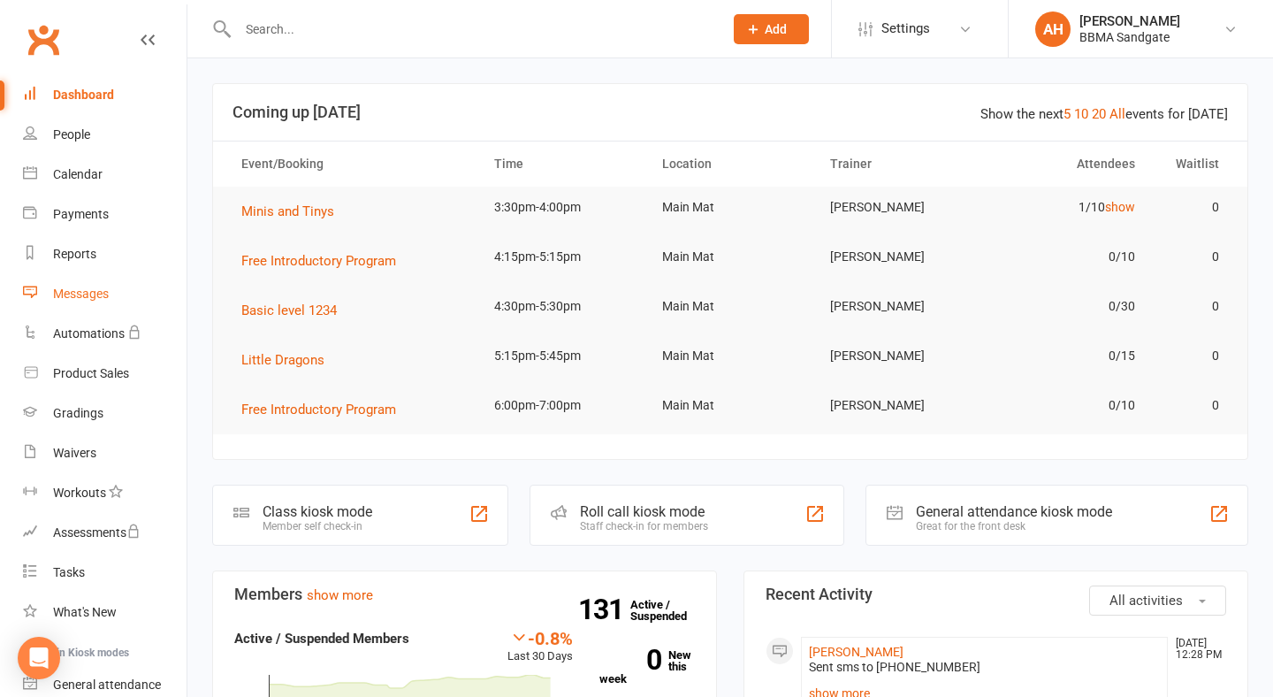
click at [139, 287] on link "Messages" at bounding box center [105, 294] width 164 height 40
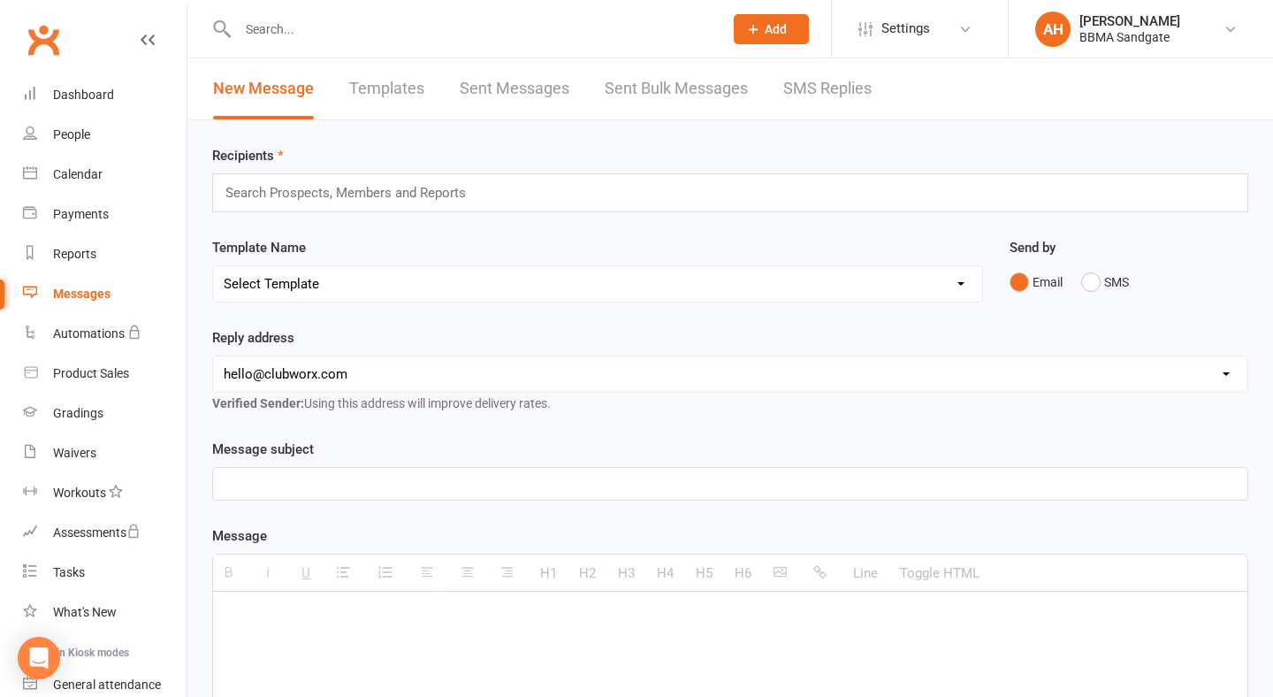
click at [815, 96] on link "SMS Replies" at bounding box center [827, 88] width 88 height 61
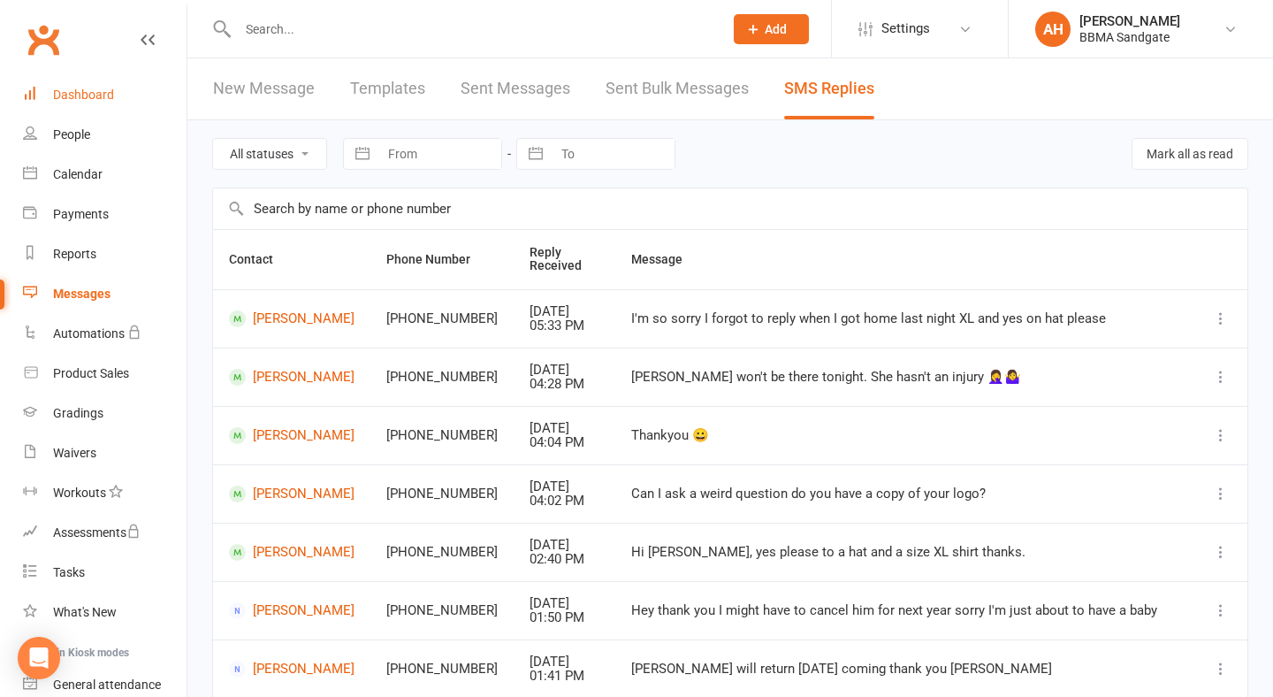
click at [141, 109] on link "Dashboard" at bounding box center [105, 95] width 164 height 40
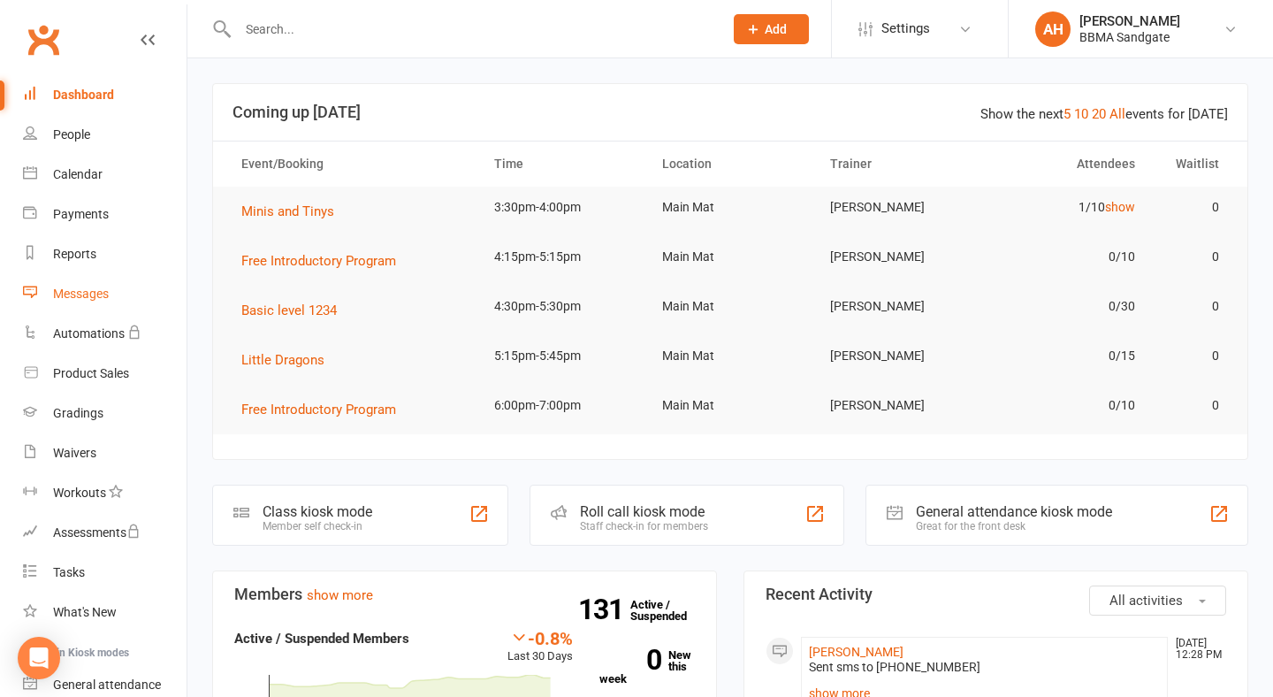
click at [78, 282] on link "Messages" at bounding box center [105, 294] width 164 height 40
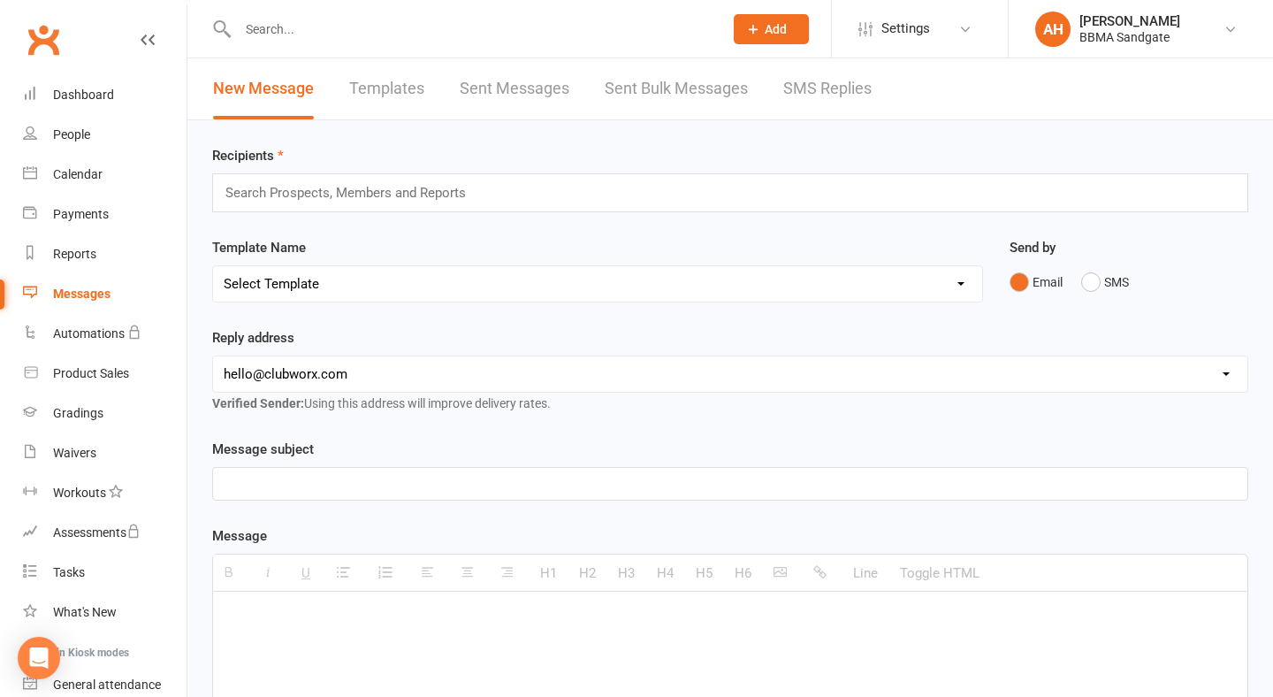
click at [853, 95] on link "SMS Replies" at bounding box center [827, 88] width 88 height 61
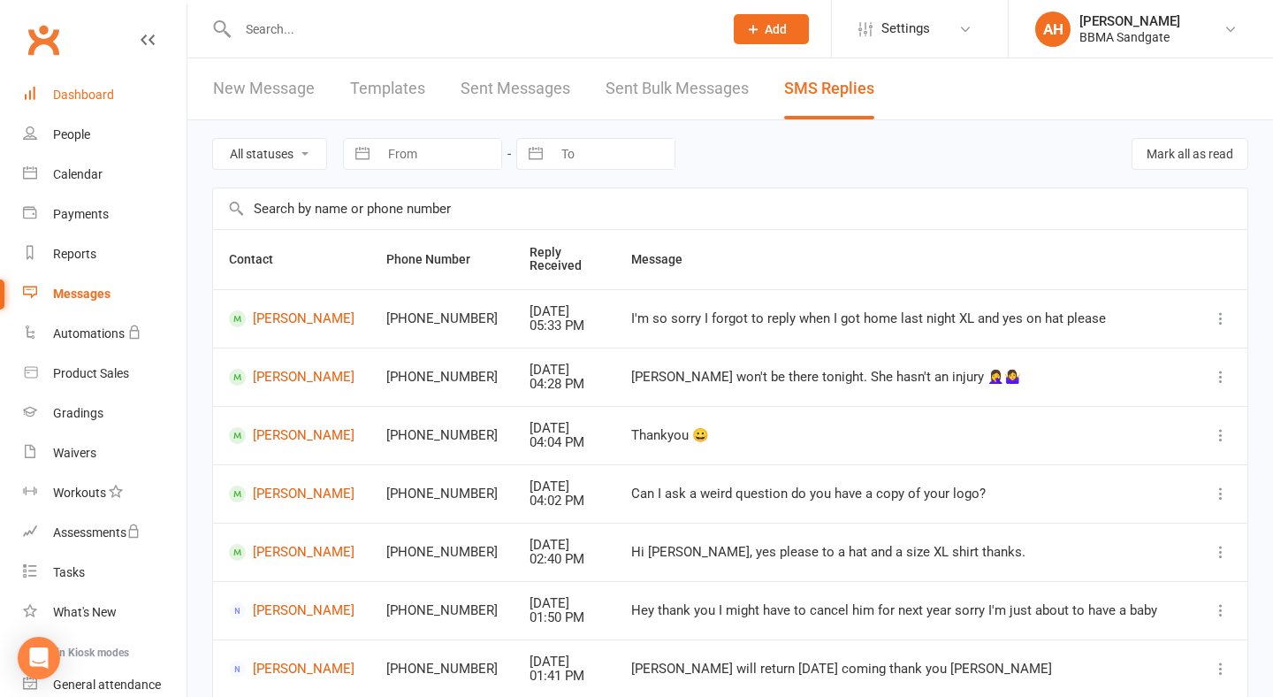
click at [121, 88] on link "Dashboard" at bounding box center [105, 95] width 164 height 40
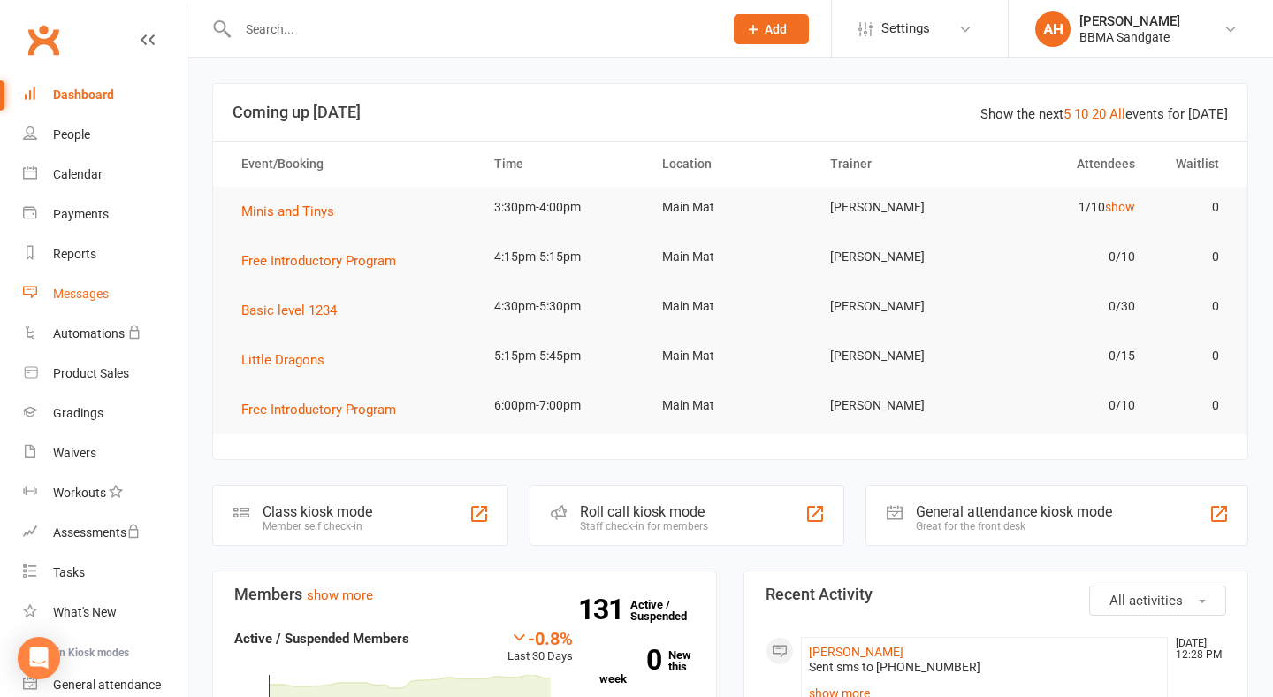
click at [95, 308] on link "Messages" at bounding box center [105, 294] width 164 height 40
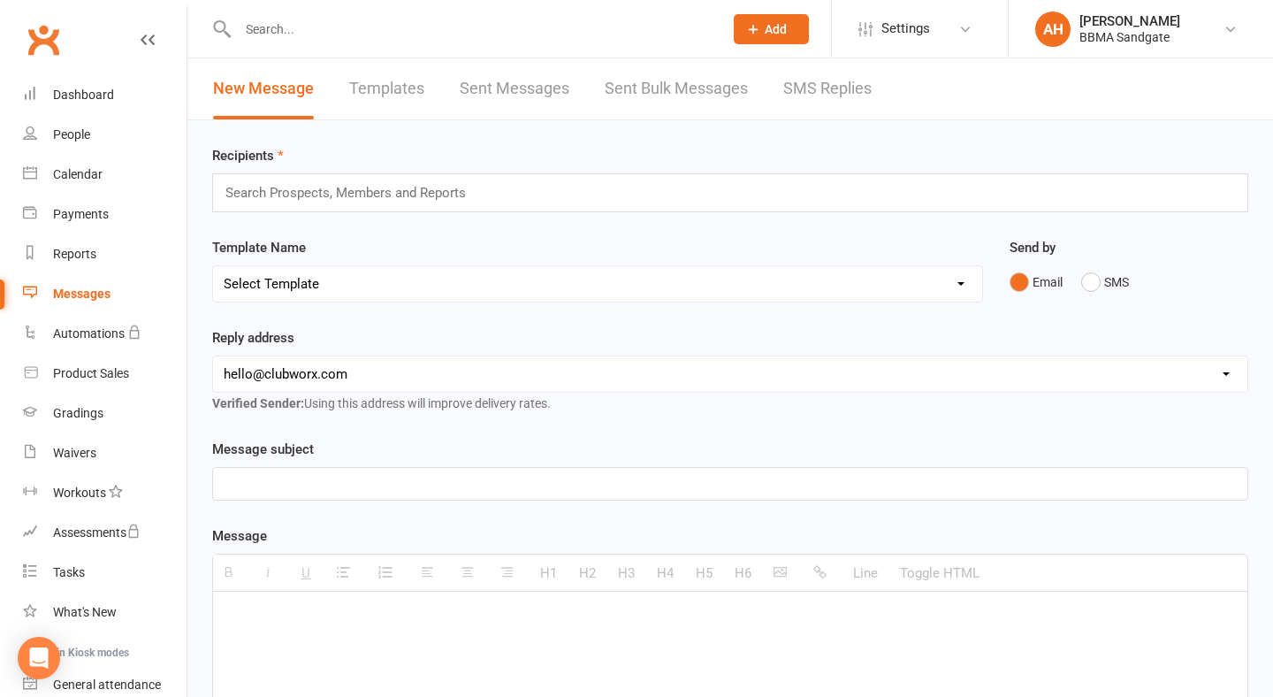
click at [824, 88] on link "SMS Replies" at bounding box center [827, 88] width 88 height 61
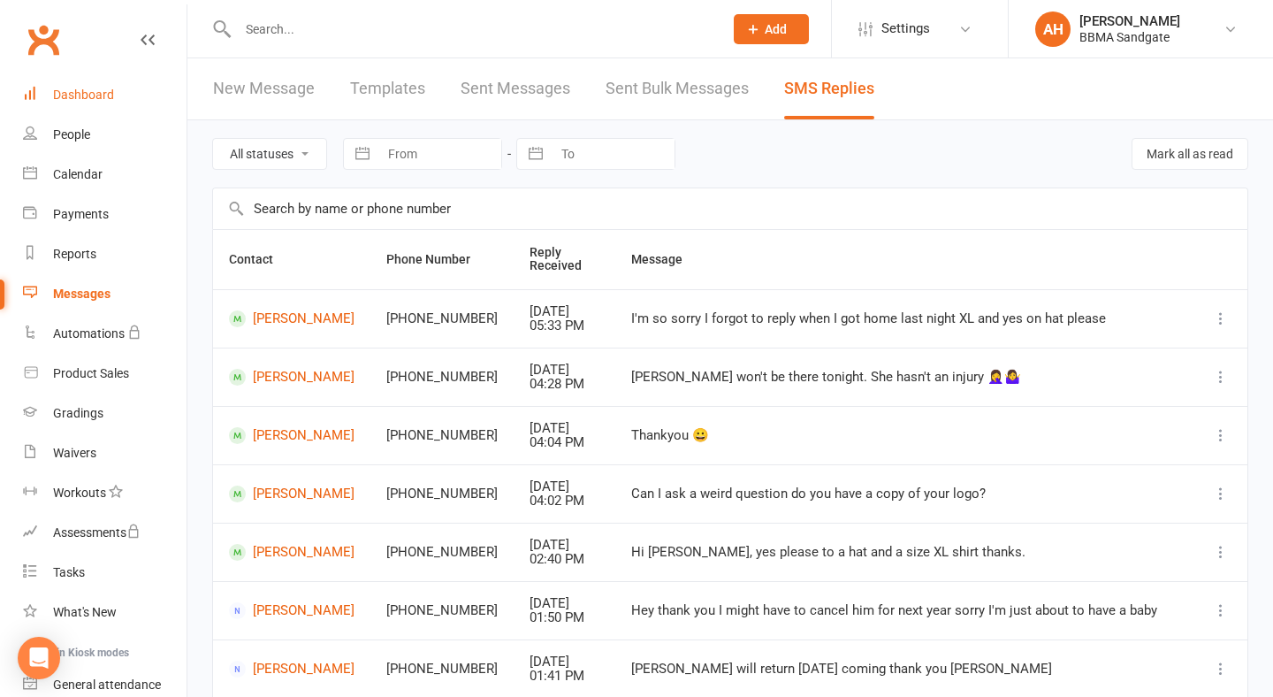
click at [107, 95] on div "Dashboard" at bounding box center [83, 95] width 61 height 14
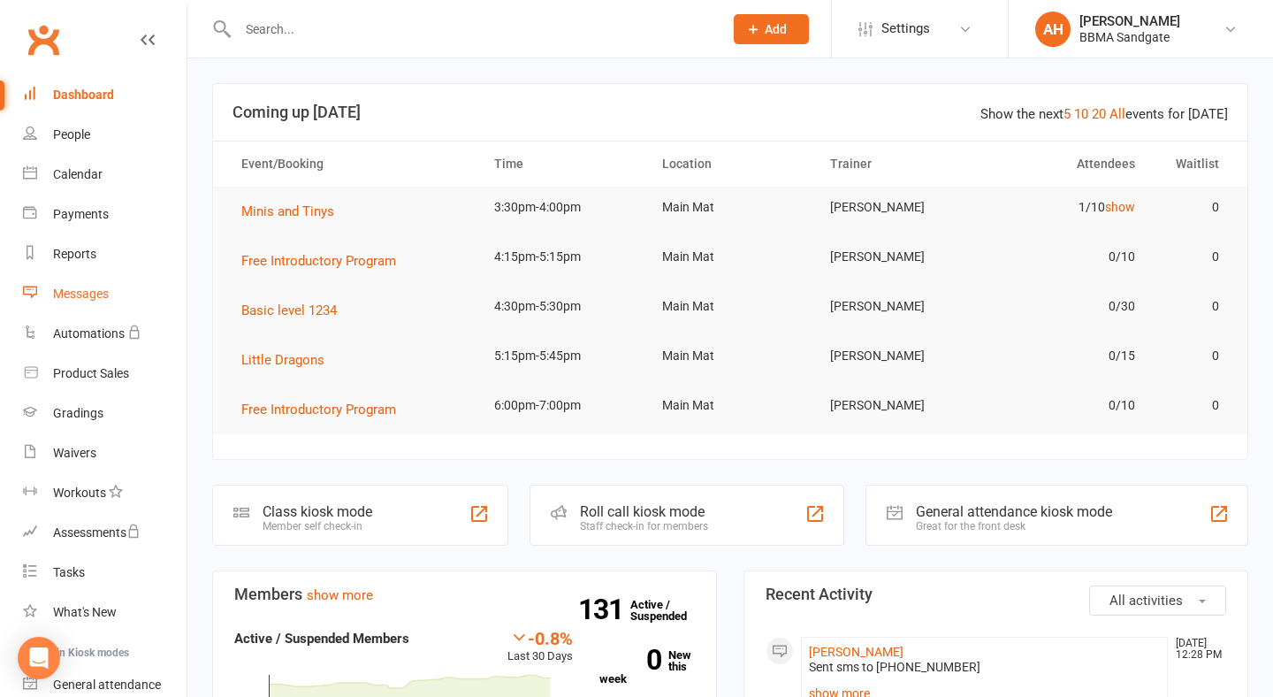
click at [138, 295] on link "Messages" at bounding box center [105, 294] width 164 height 40
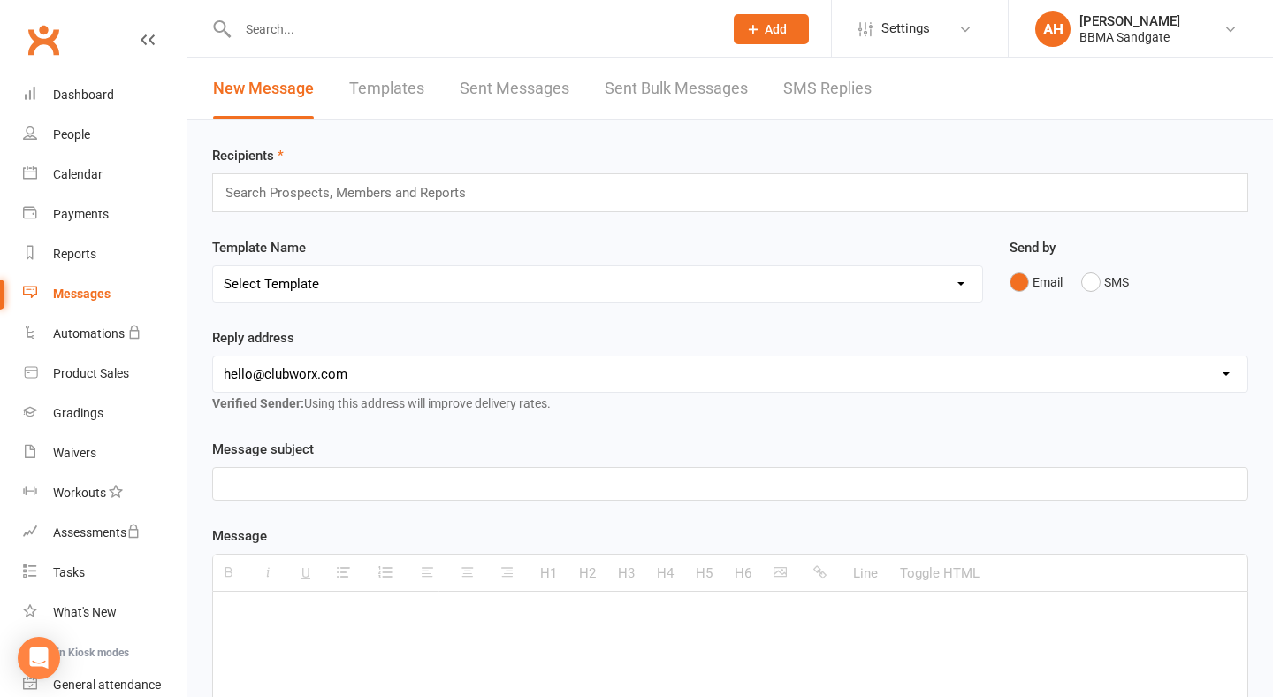
click at [842, 95] on link "SMS Replies" at bounding box center [827, 88] width 88 height 61
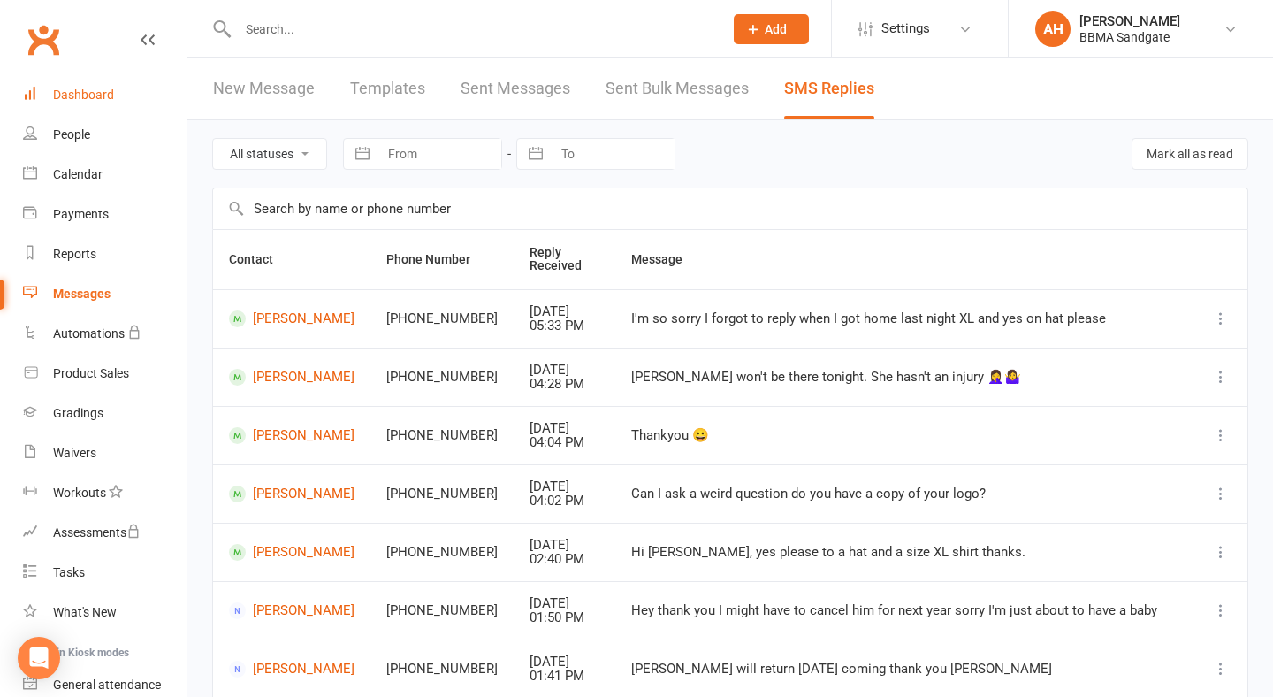
click at [146, 94] on link "Dashboard" at bounding box center [105, 95] width 164 height 40
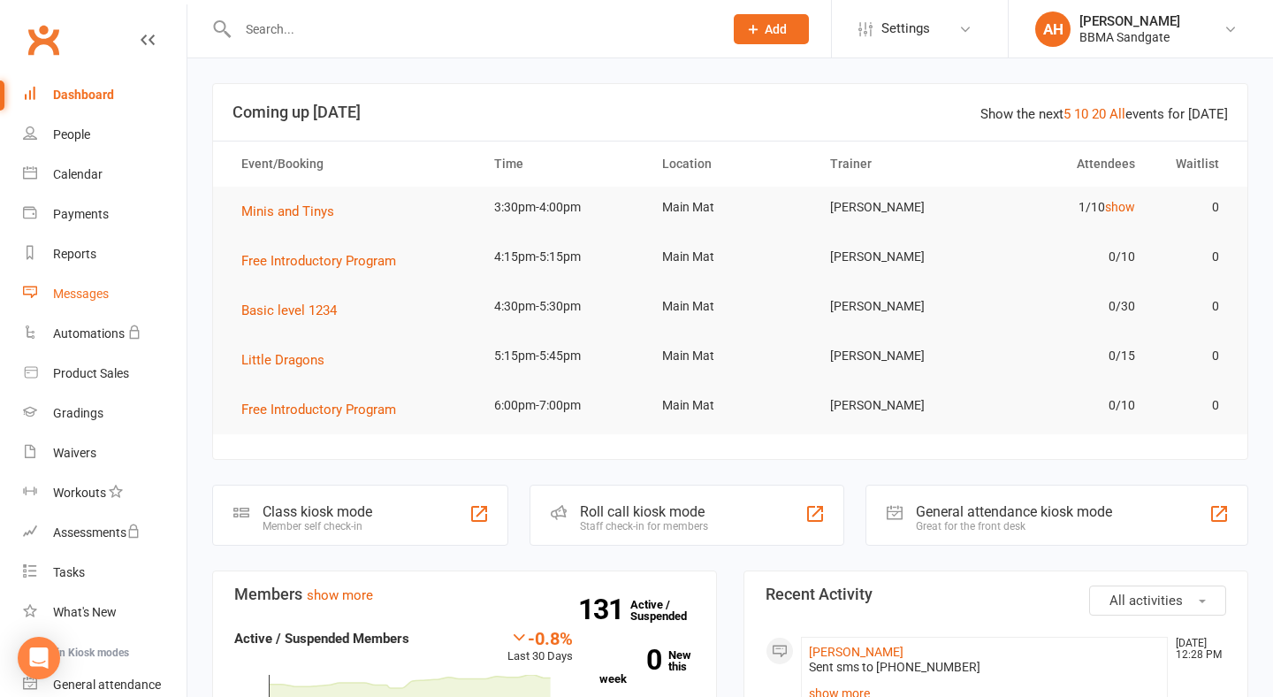
click at [91, 283] on link "Messages" at bounding box center [105, 294] width 164 height 40
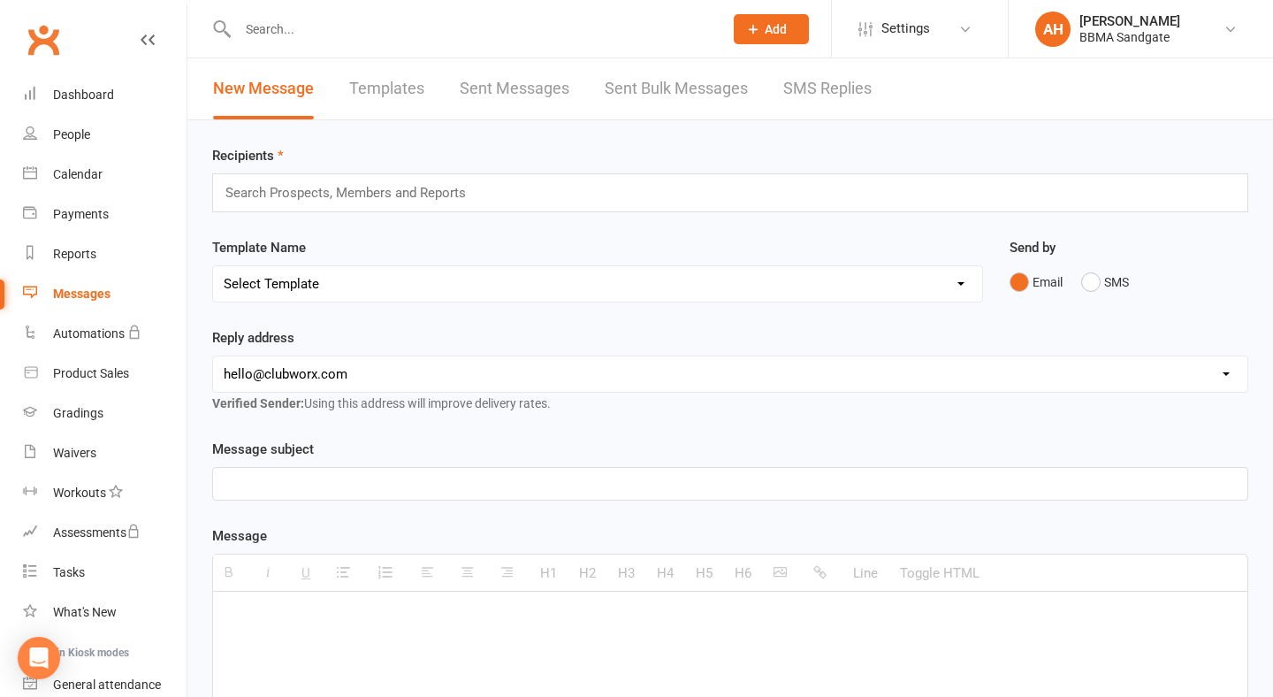
click at [849, 84] on link "SMS Replies" at bounding box center [827, 88] width 88 height 61
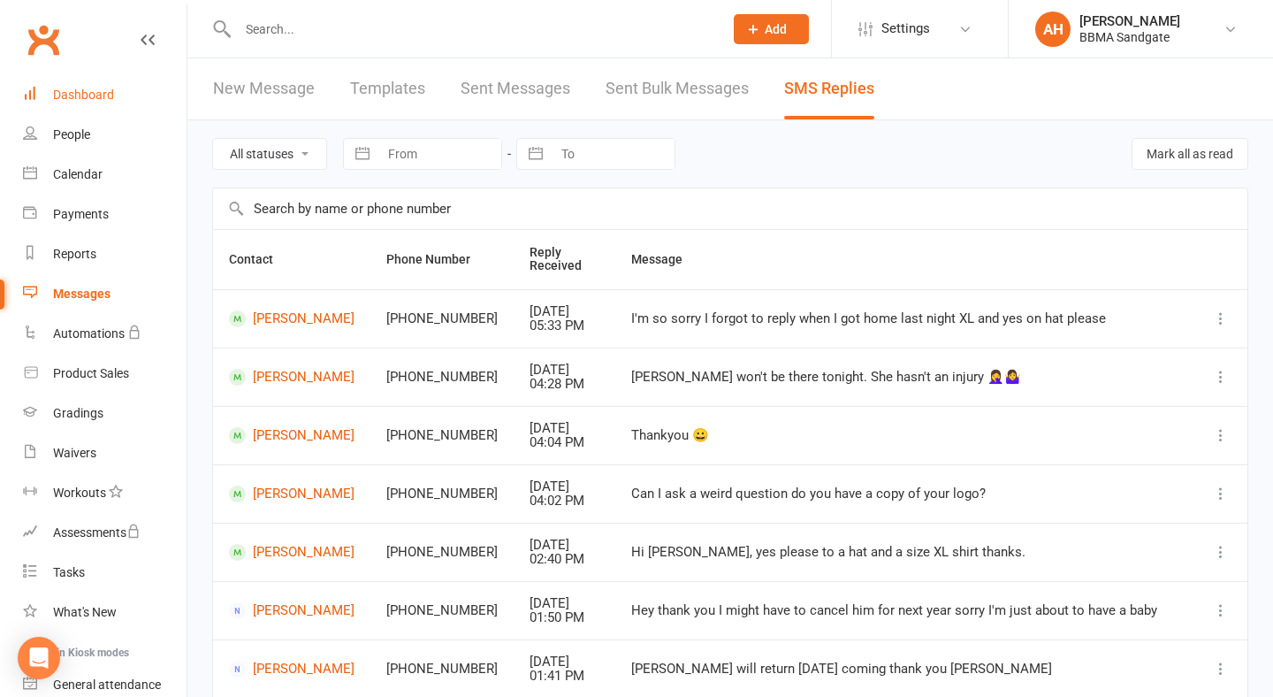
click at [118, 105] on link "Dashboard" at bounding box center [105, 95] width 164 height 40
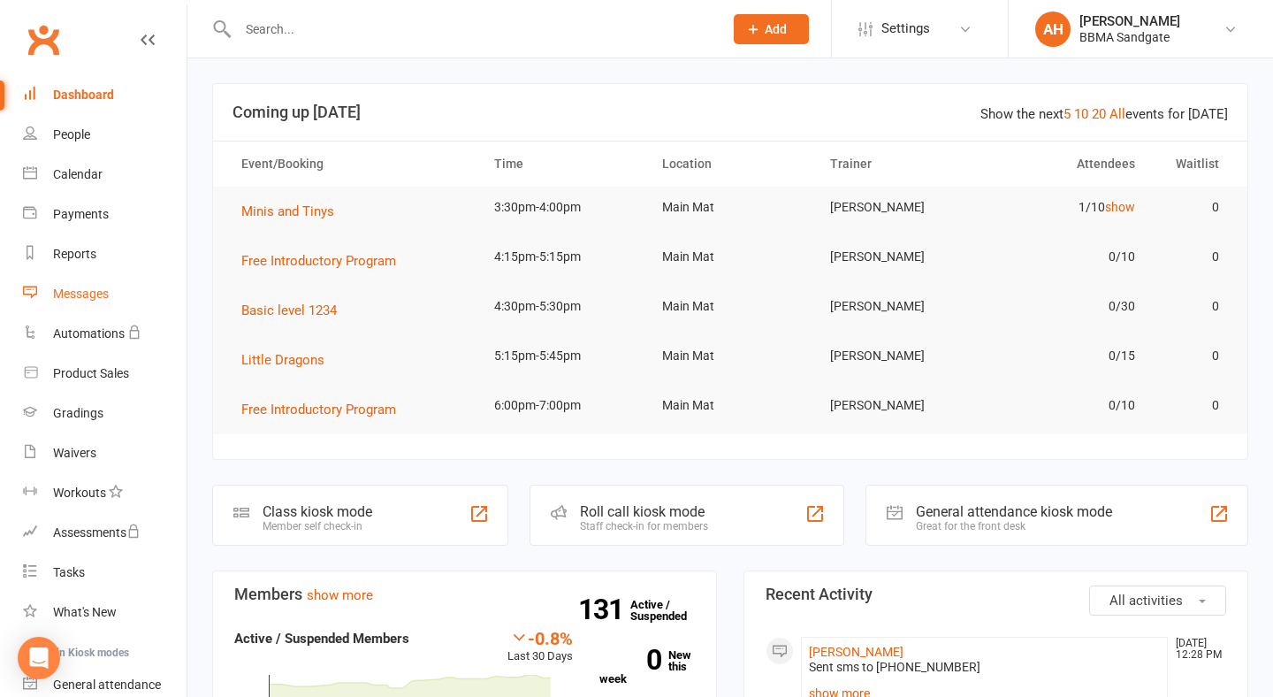
click at [93, 301] on link "Messages" at bounding box center [105, 294] width 164 height 40
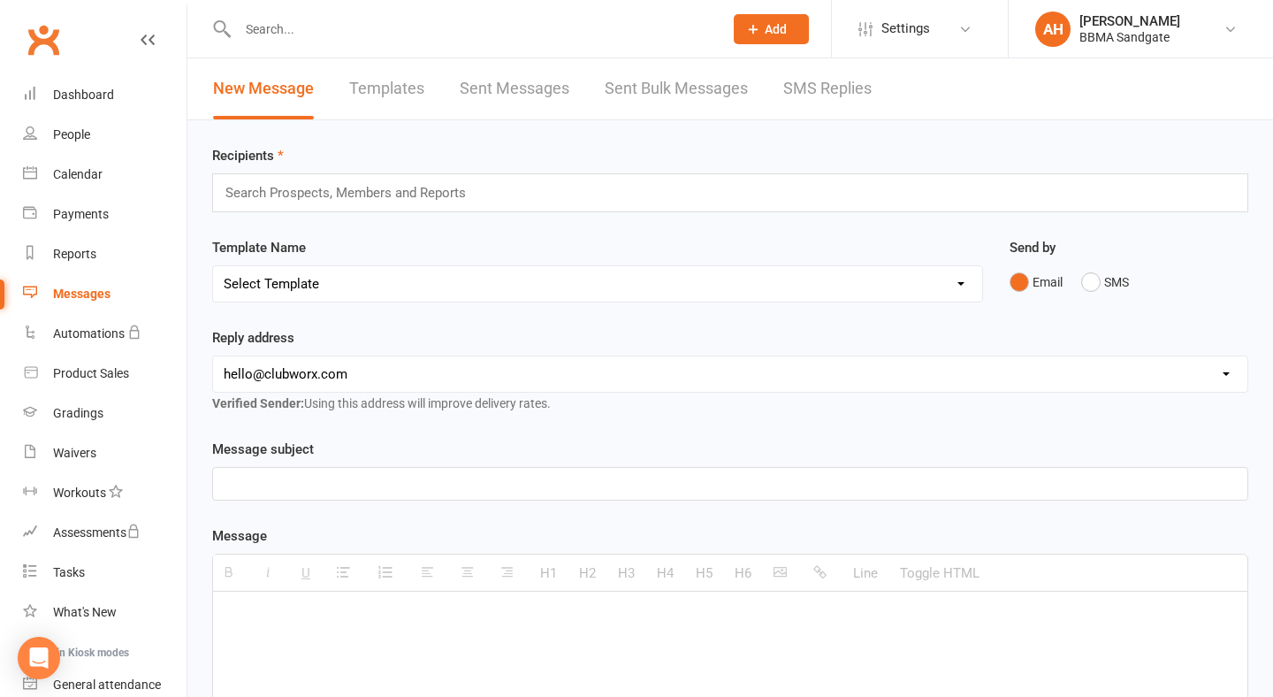
click at [819, 91] on link "SMS Replies" at bounding box center [827, 88] width 88 height 61
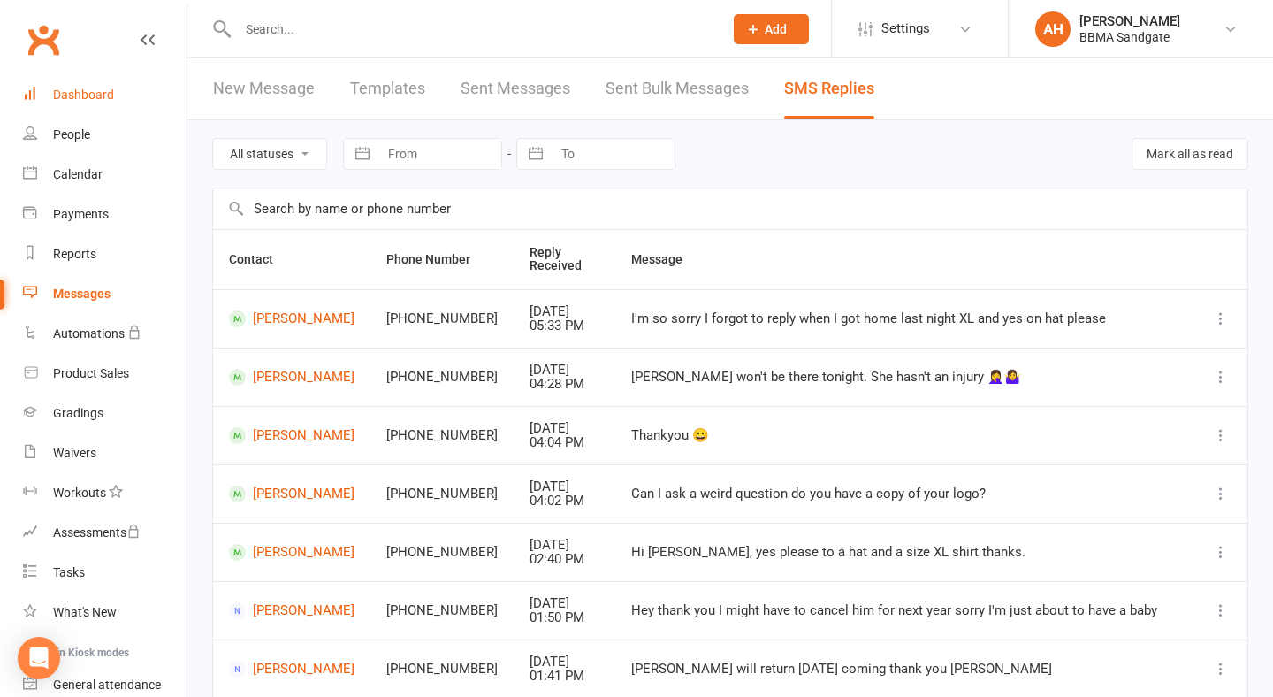
click at [127, 105] on link "Dashboard" at bounding box center [105, 95] width 164 height 40
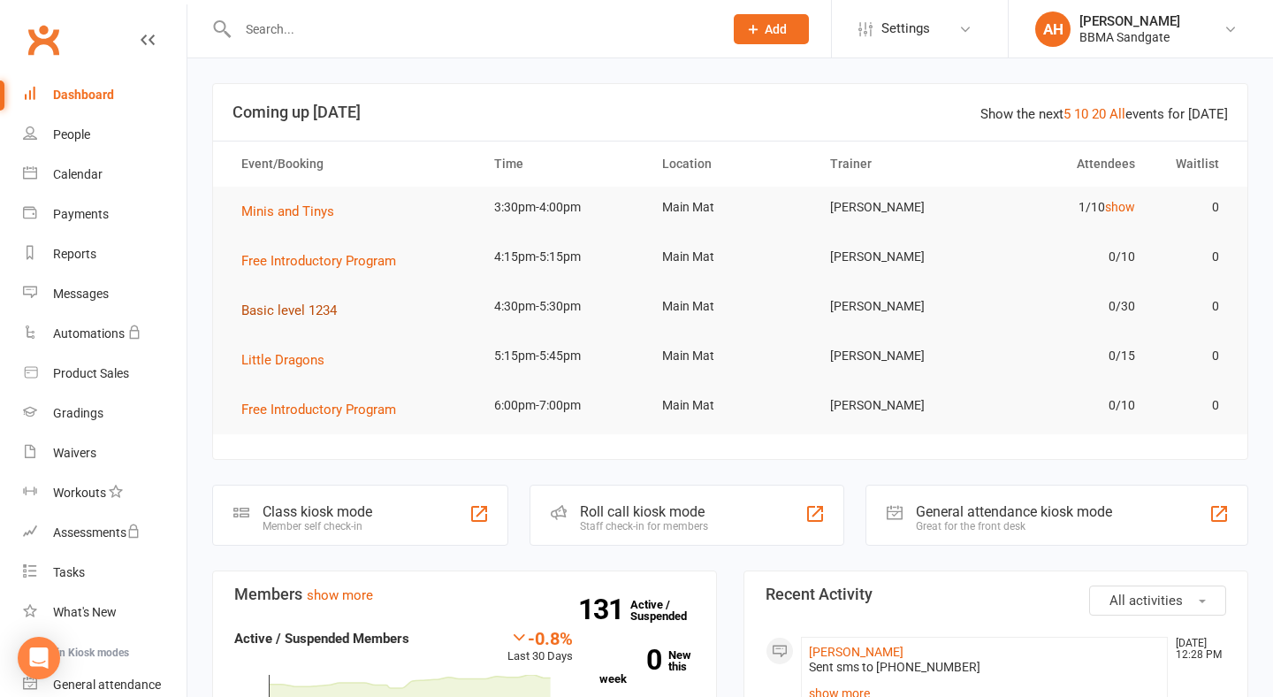
click at [275, 321] on button "Basic level 1234" at bounding box center [295, 310] width 108 height 21
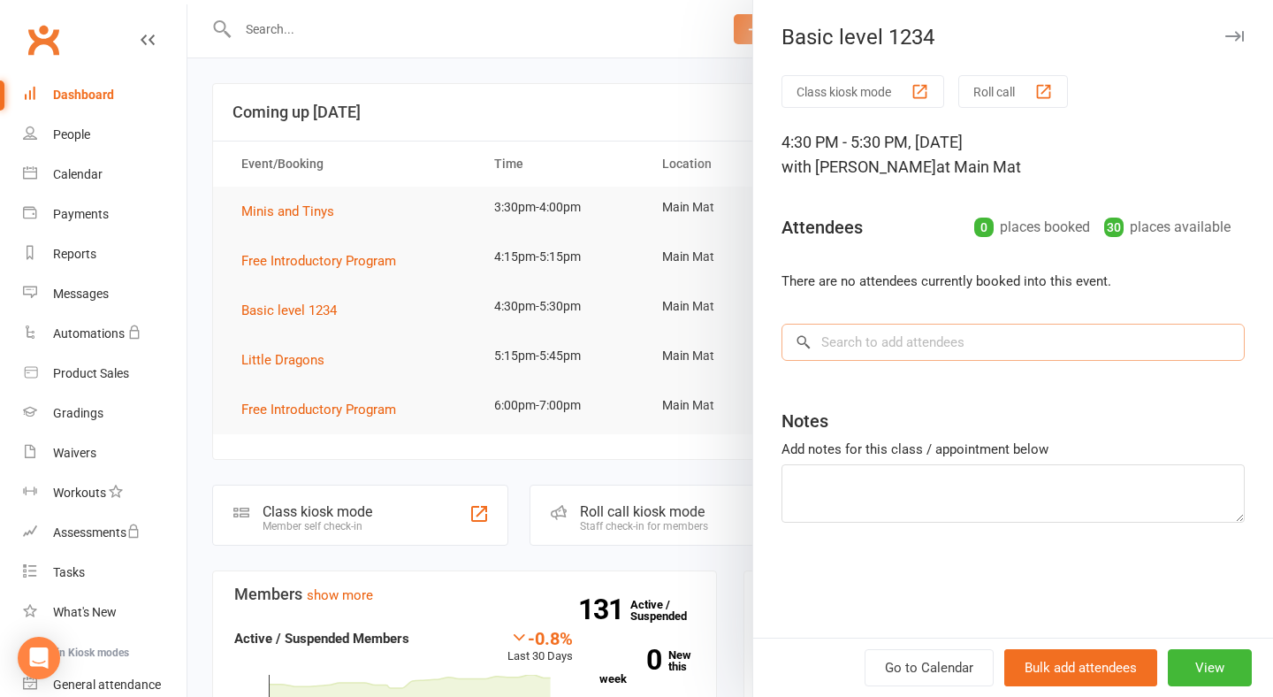
click at [857, 359] on input "search" at bounding box center [1012, 342] width 463 height 37
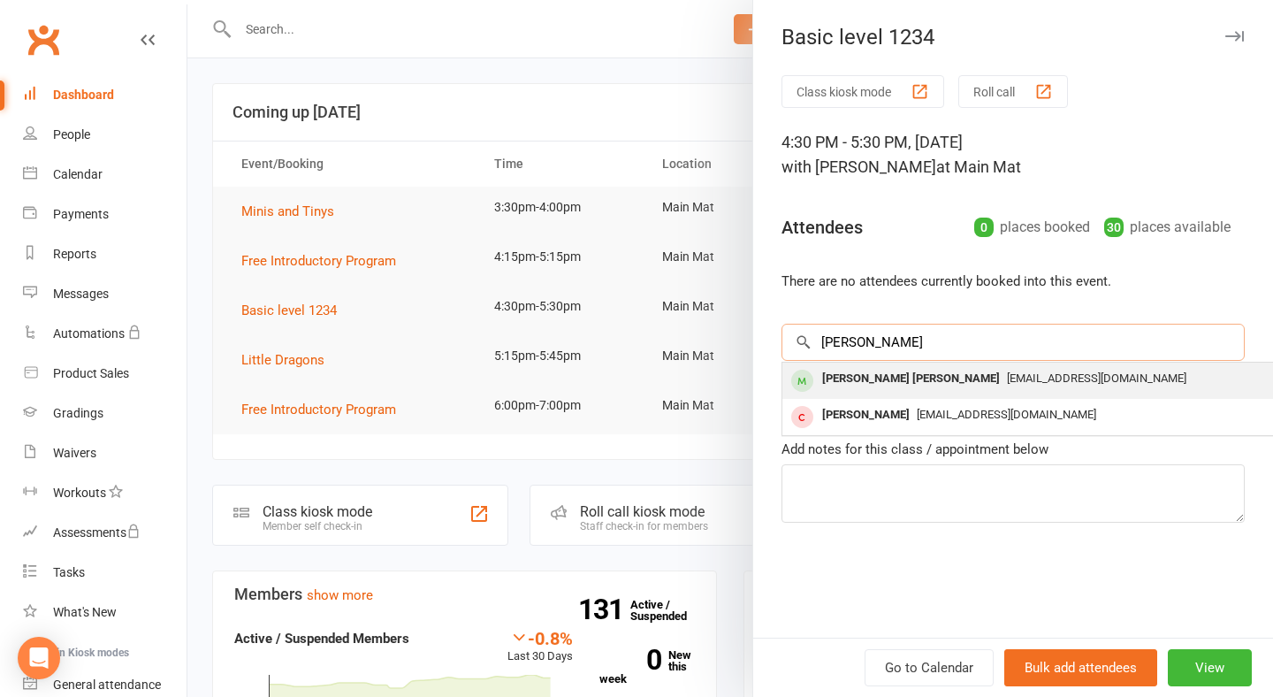
type input "[PERSON_NAME]"
drag, startPoint x: 859, startPoint y: 375, endPoint x: 863, endPoint y: 389, distance: 14.6
click at [863, 389] on div "[PERSON_NAME] [PERSON_NAME]" at bounding box center [911, 379] width 192 height 26
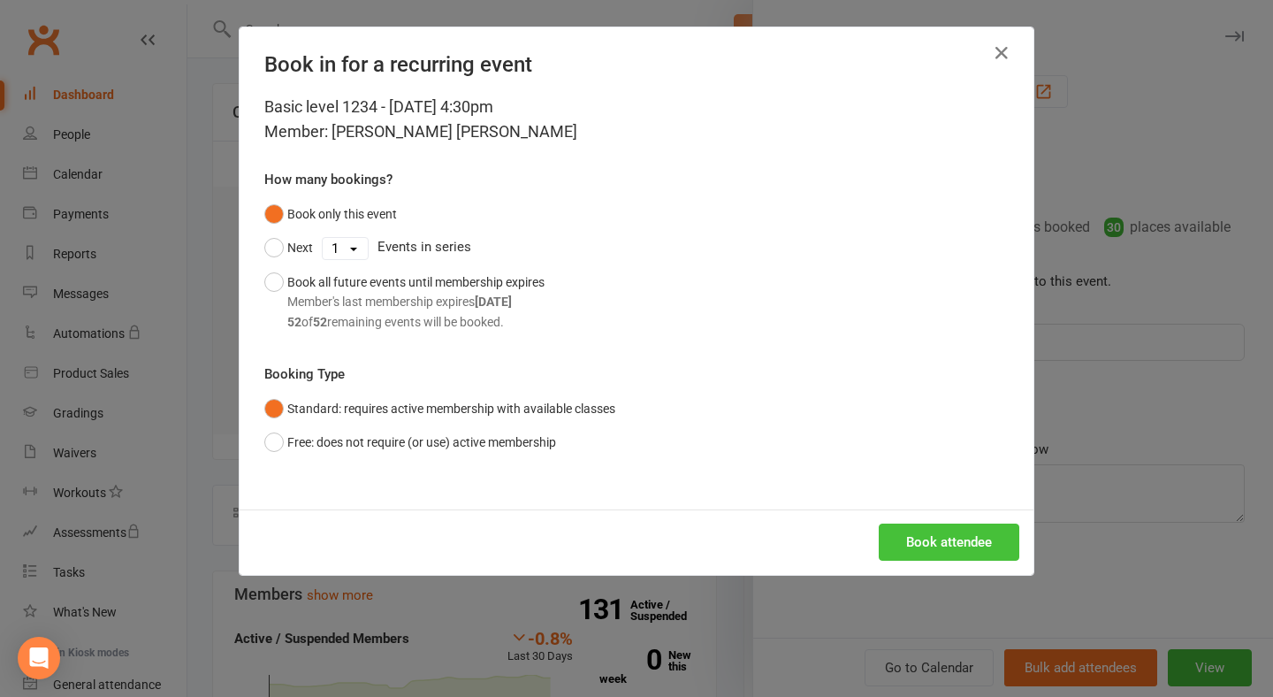
click at [925, 530] on button "Book attendee" at bounding box center [949, 541] width 141 height 37
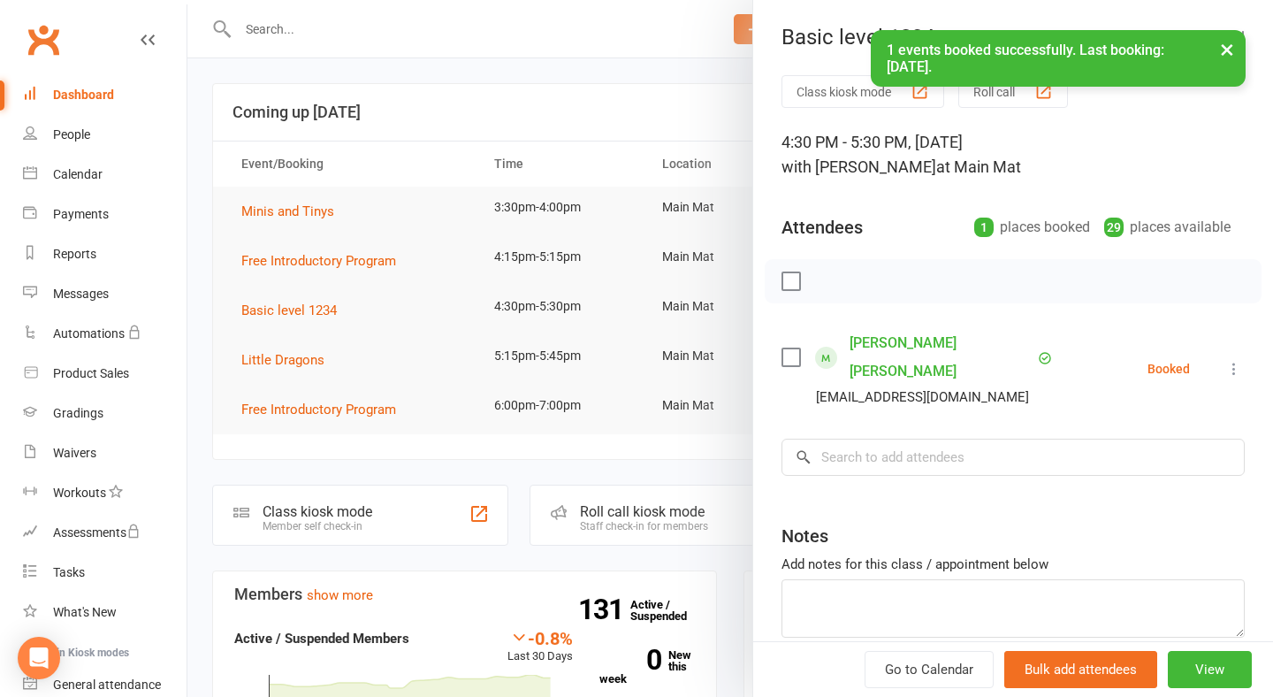
click at [1234, 362] on icon at bounding box center [1234, 369] width 18 height 18
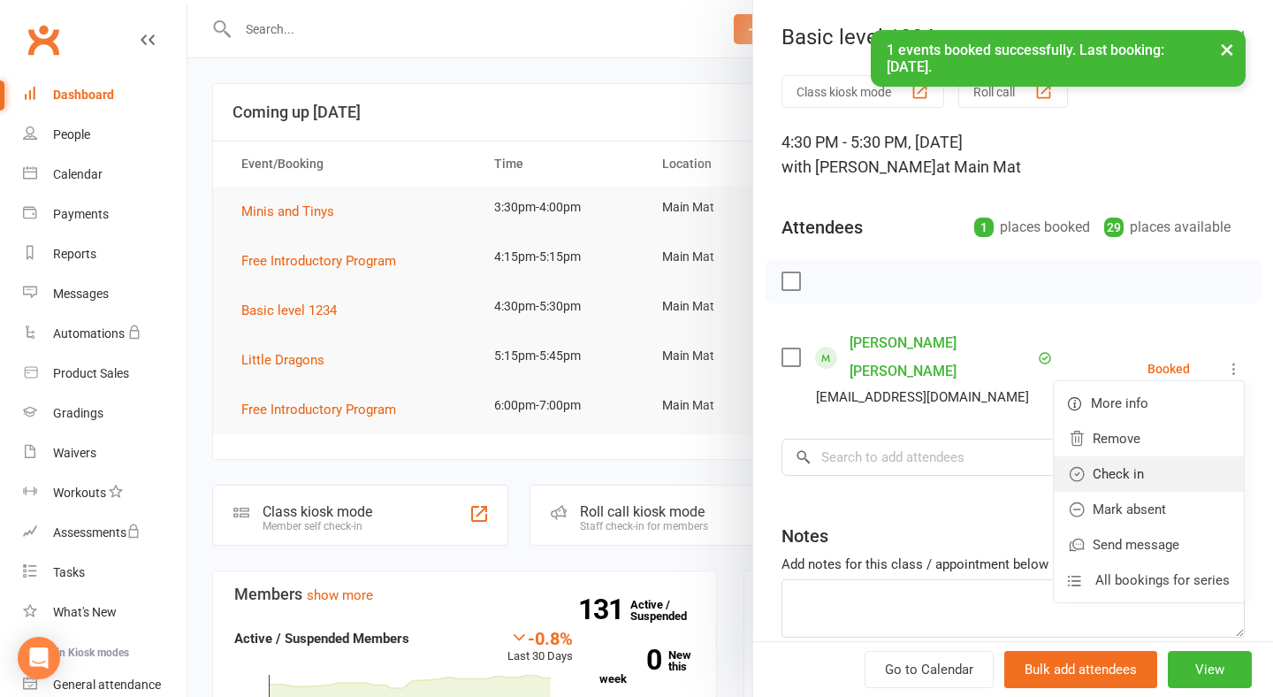
click at [1167, 465] on link "Check in" at bounding box center [1149, 473] width 190 height 35
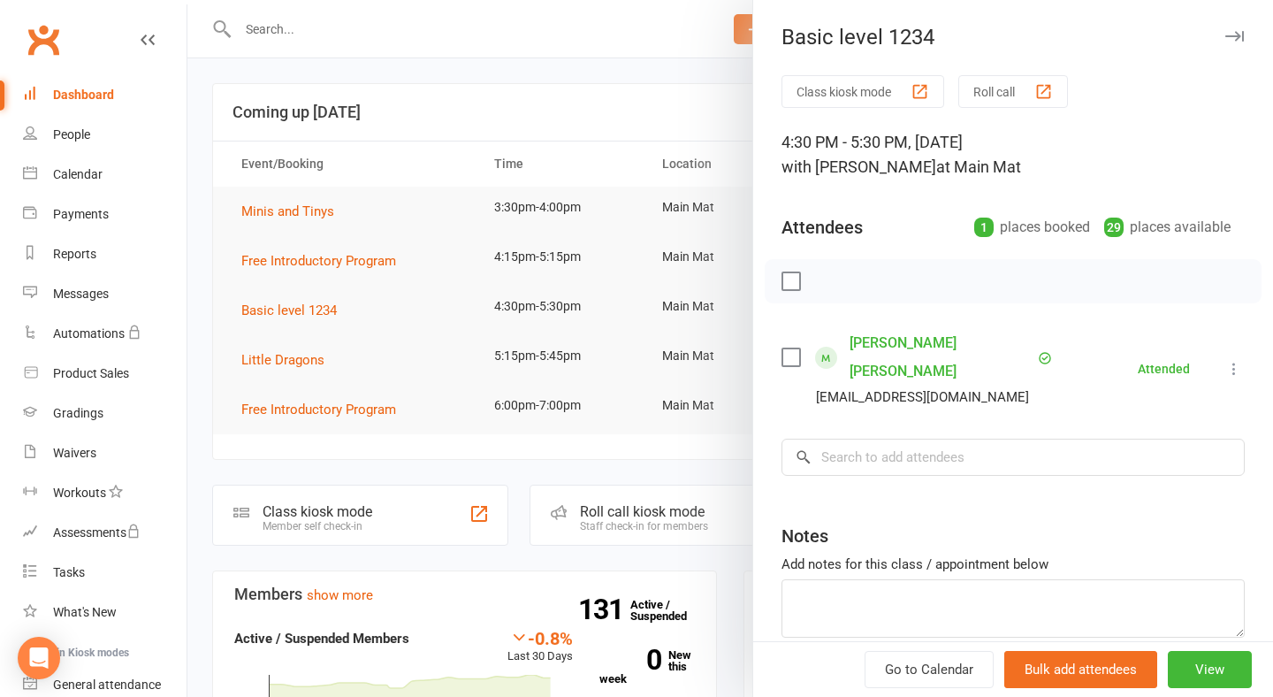
click at [585, 77] on div at bounding box center [729, 348] width 1085 height 697
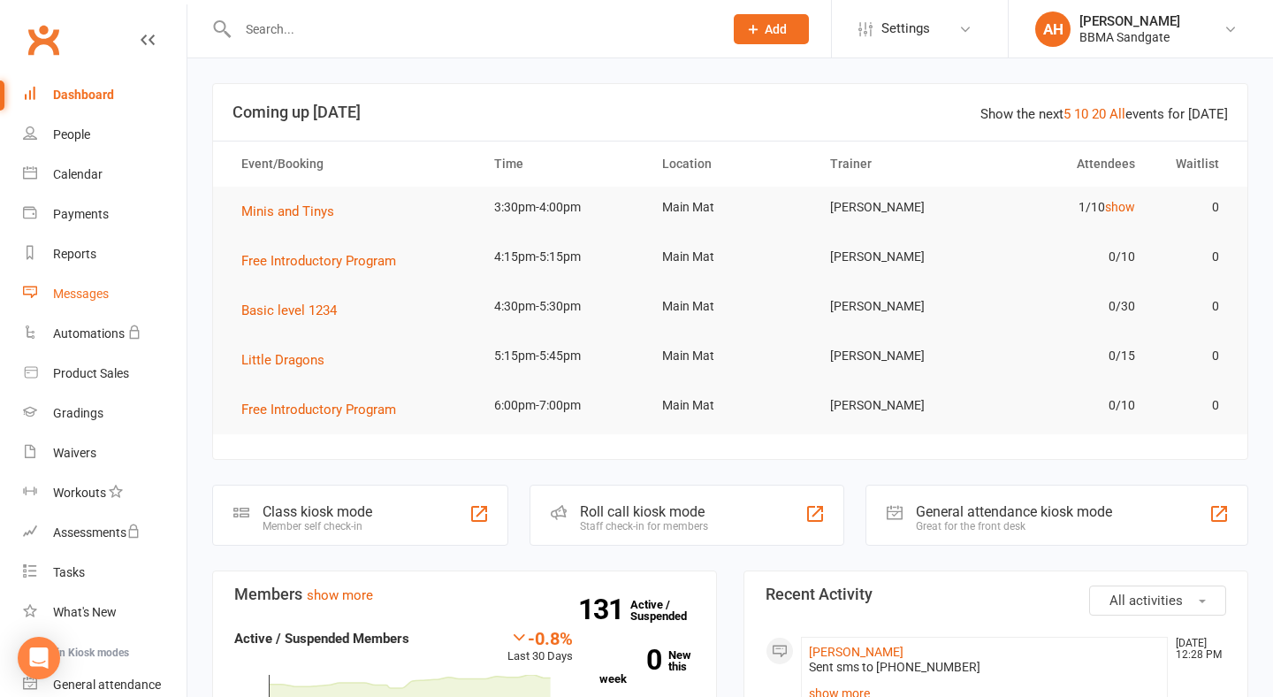
click at [105, 303] on link "Messages" at bounding box center [105, 294] width 164 height 40
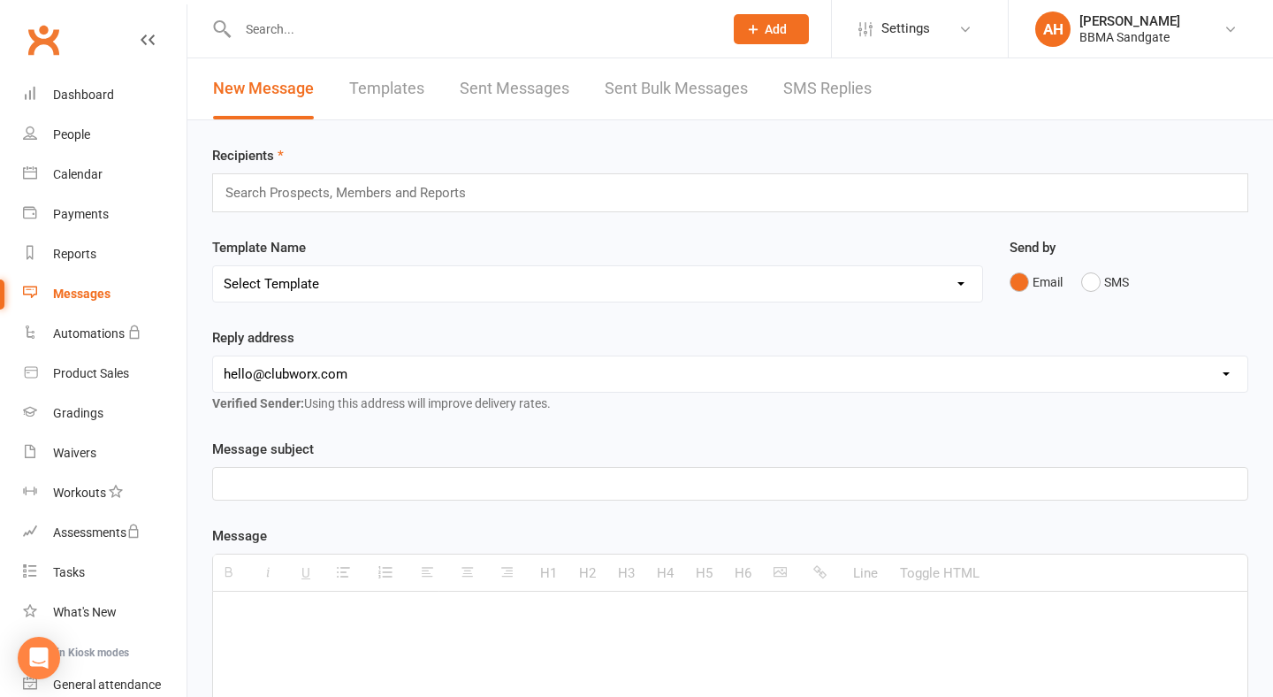
click at [805, 100] on link "SMS Replies" at bounding box center [827, 88] width 88 height 61
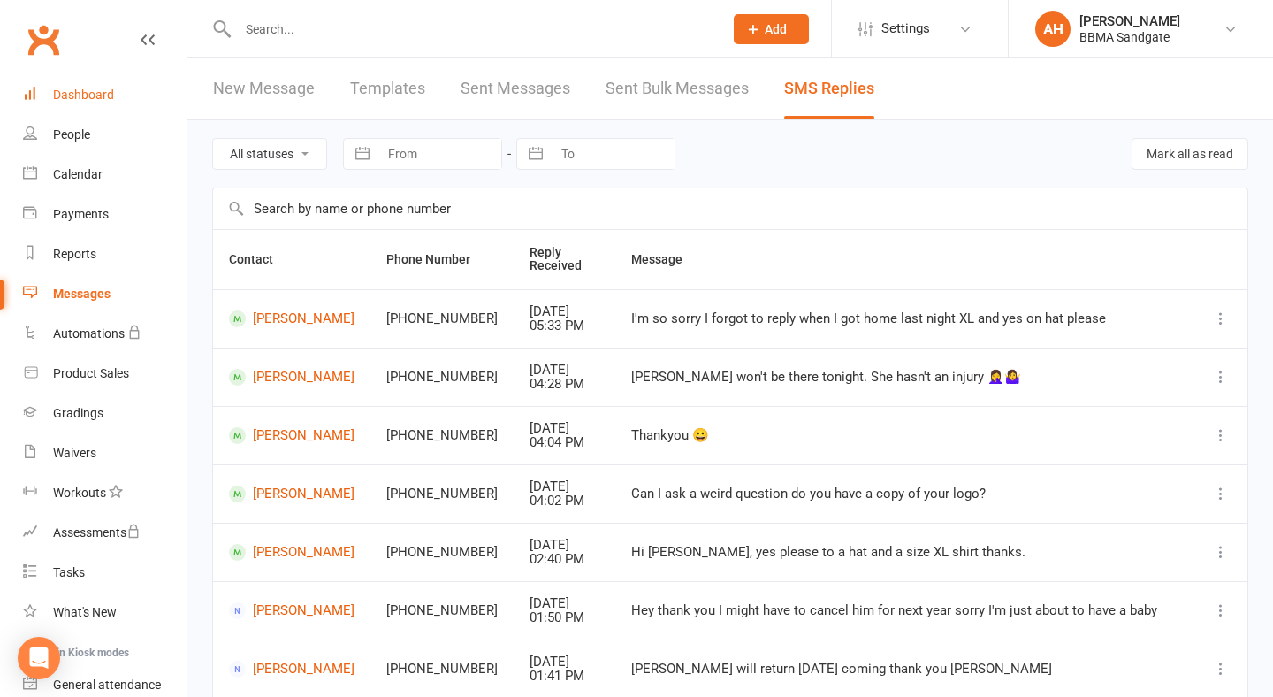
click at [116, 80] on link "Dashboard" at bounding box center [105, 95] width 164 height 40
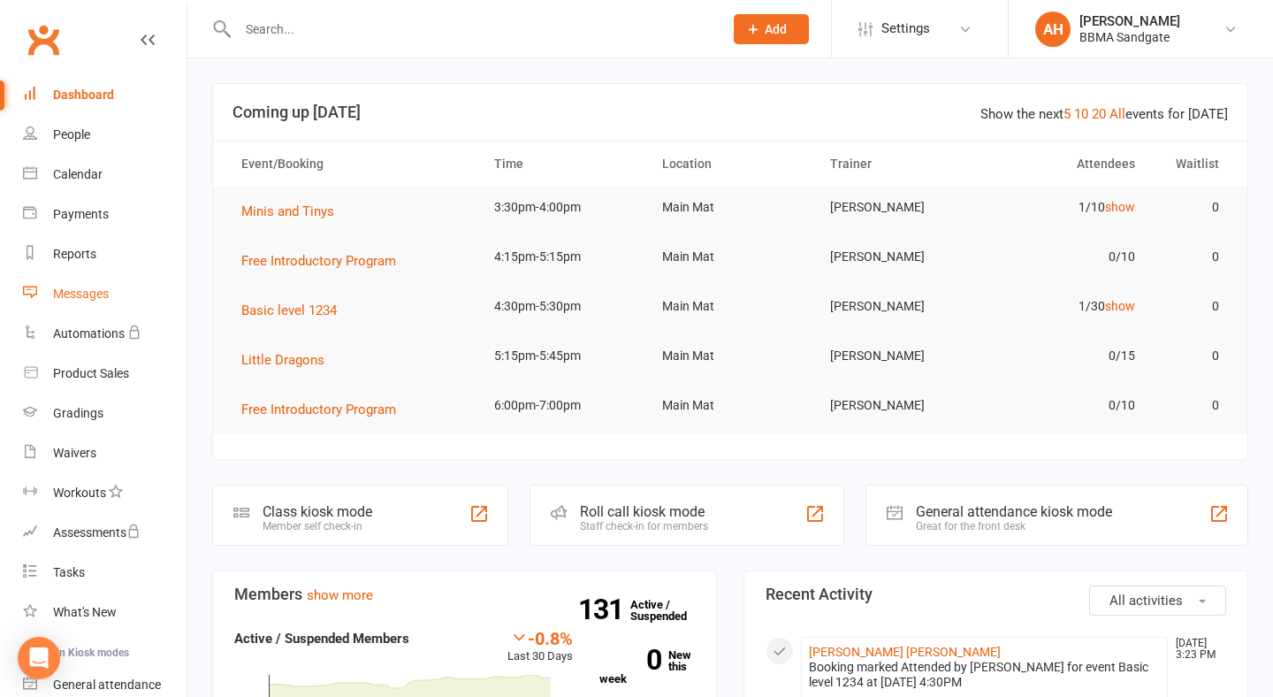
click at [133, 297] on link "Messages" at bounding box center [105, 294] width 164 height 40
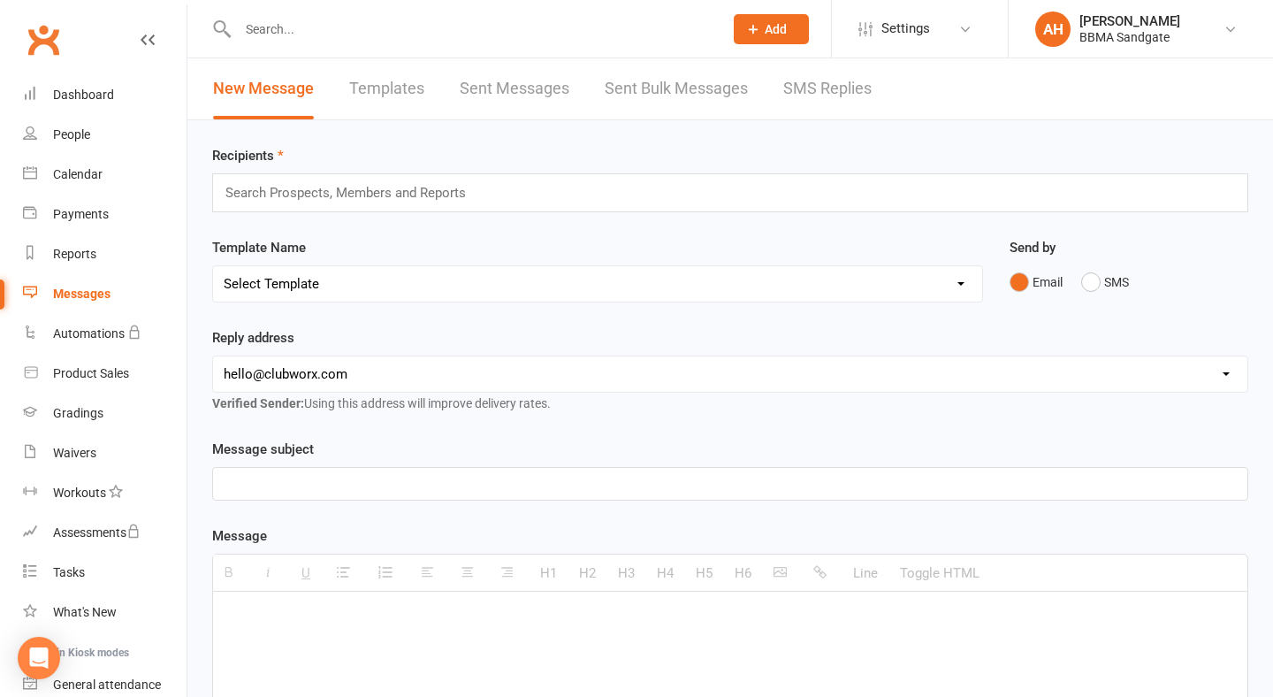
click at [841, 91] on link "SMS Replies" at bounding box center [827, 88] width 88 height 61
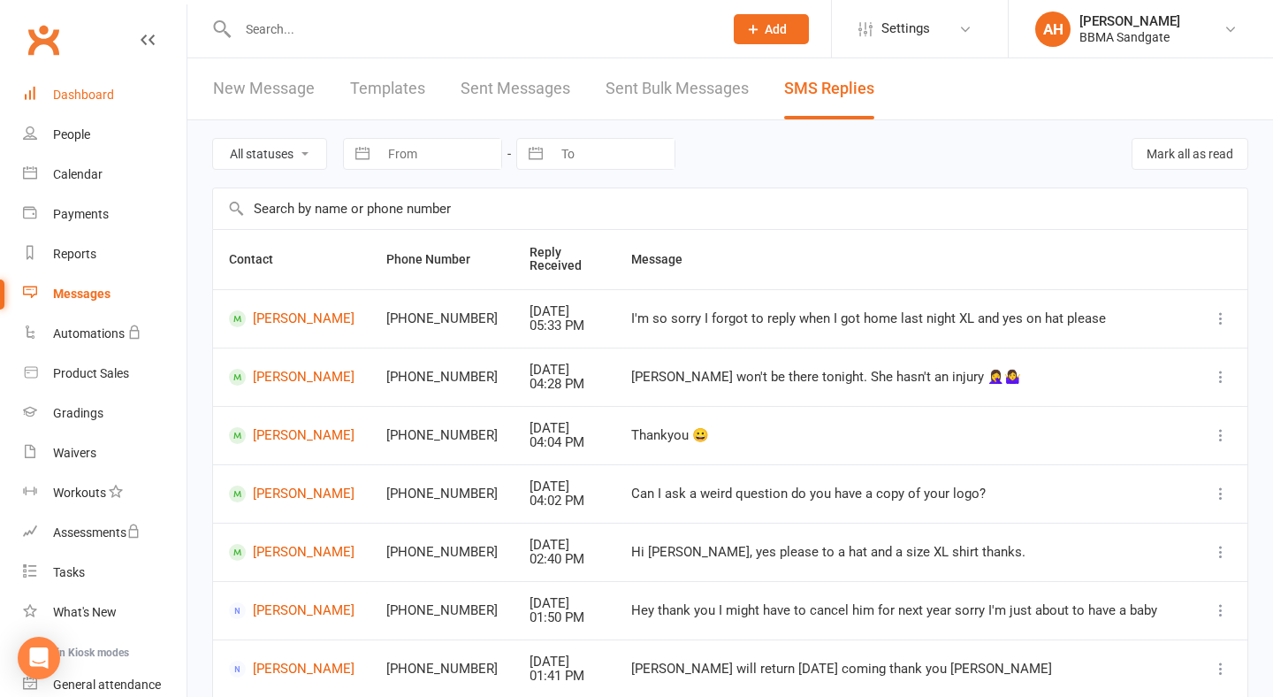
click at [154, 95] on link "Dashboard" at bounding box center [105, 95] width 164 height 40
